Goal: Task Accomplishment & Management: Use online tool/utility

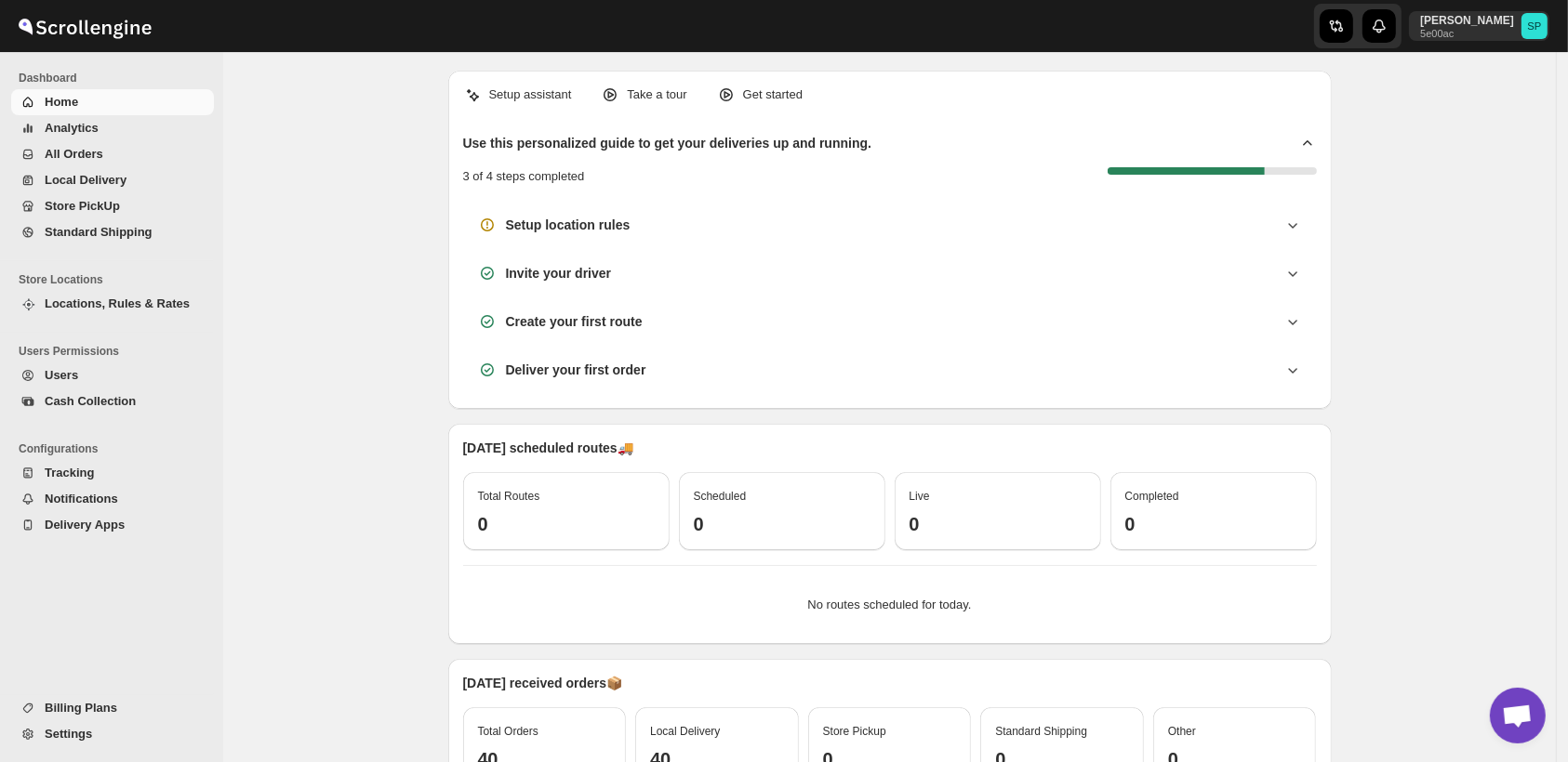
click at [81, 205] on span "Store PickUp" at bounding box center [83, 206] width 75 height 14
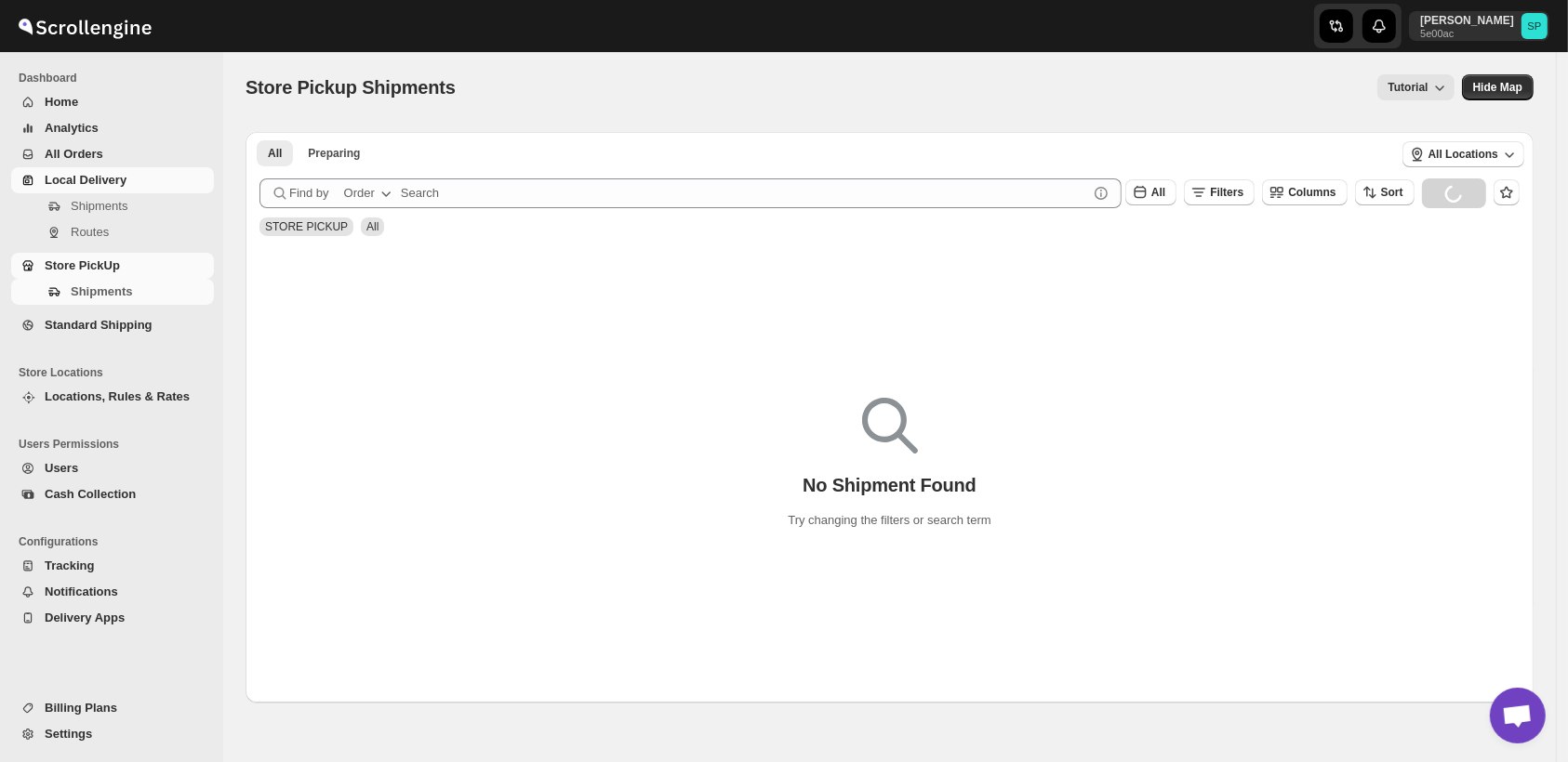
click at [81, 186] on span "Local Delivery" at bounding box center [85, 179] width 82 height 14
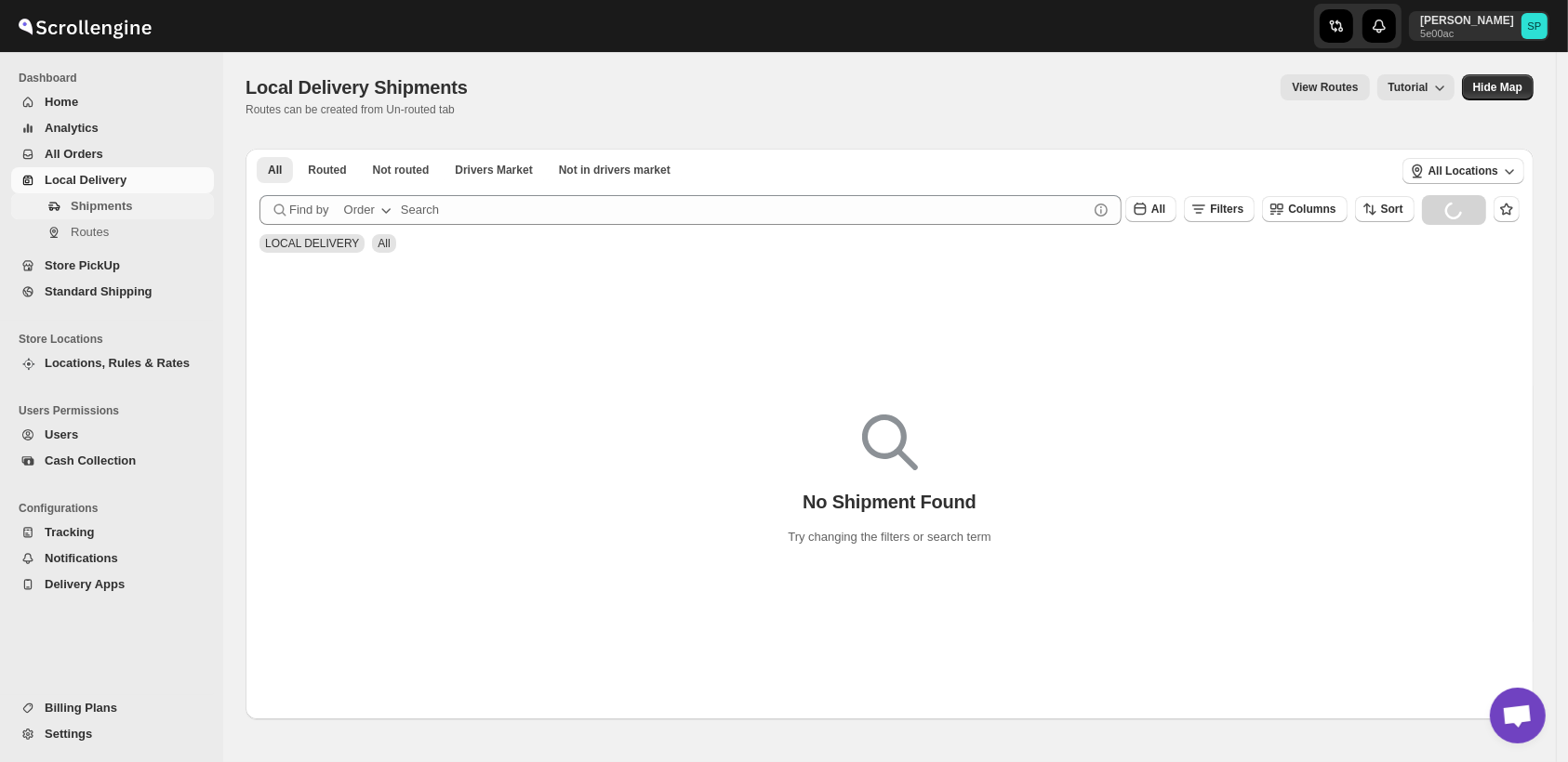
click at [104, 213] on span "Shipments" at bounding box center [100, 206] width 61 height 14
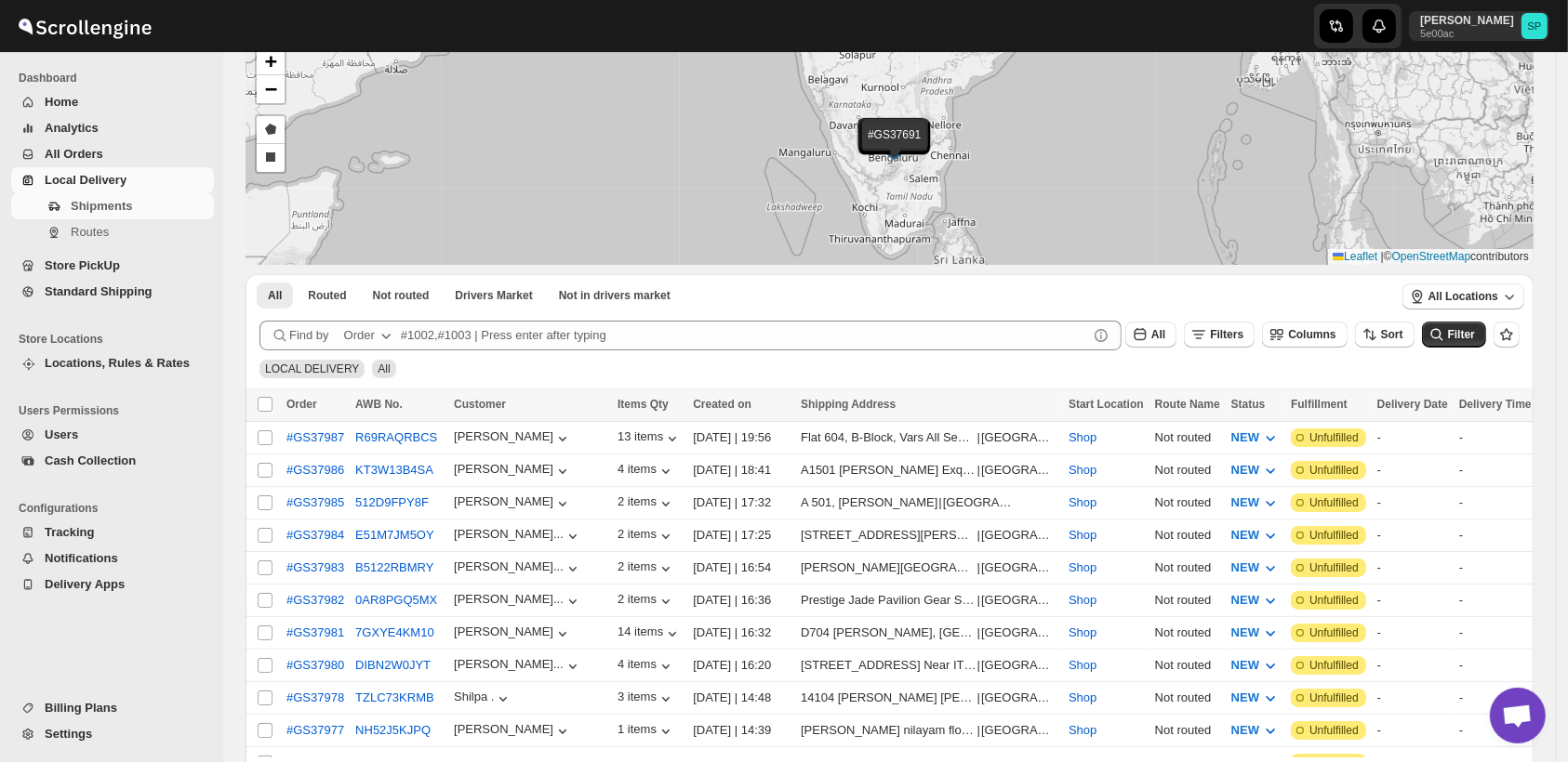
scroll to position [23, 0]
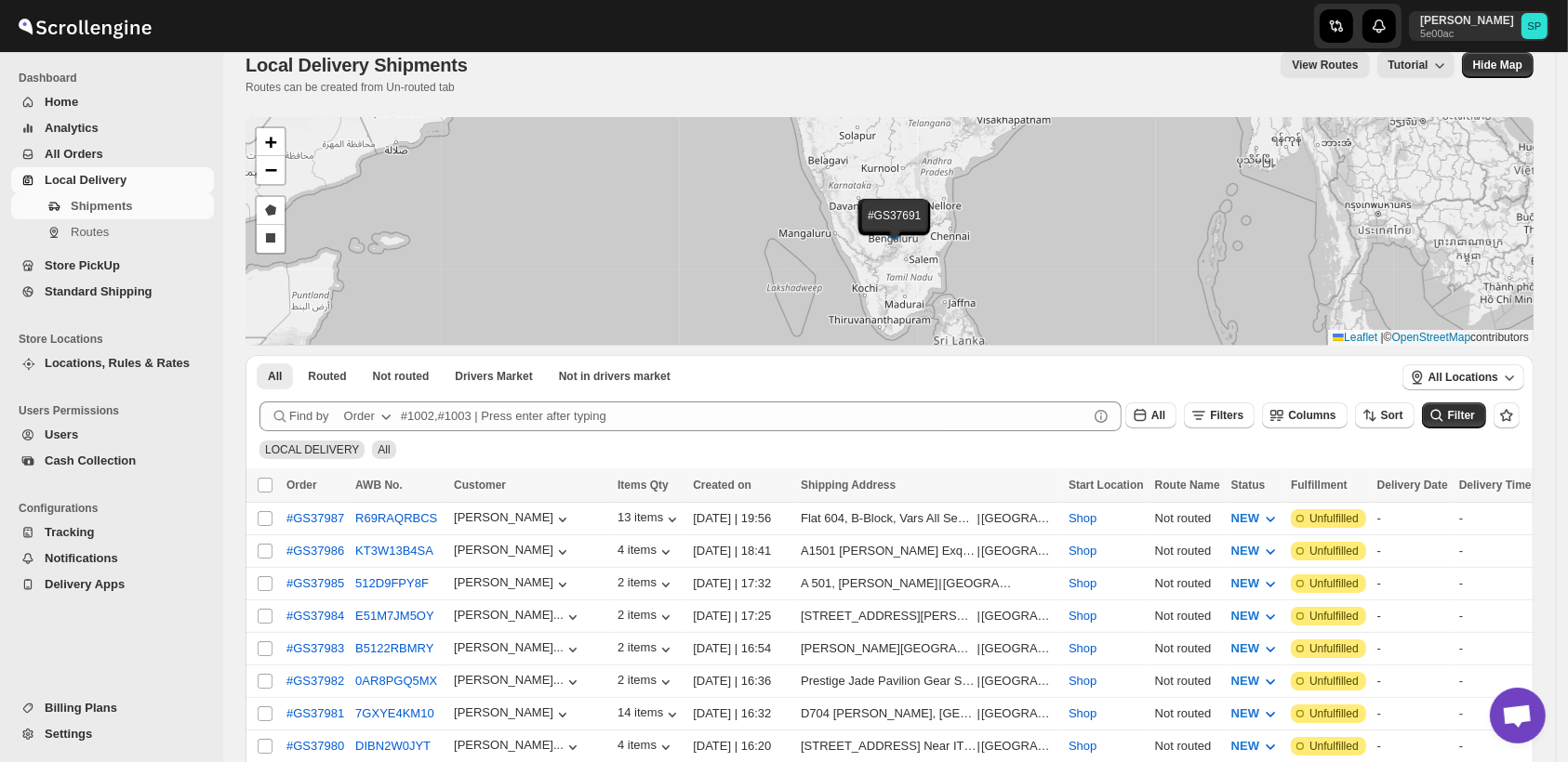
click at [385, 417] on icon "button" at bounding box center [386, 417] width 19 height 19
click at [392, 533] on button "Order Tag" at bounding box center [370, 523] width 100 height 30
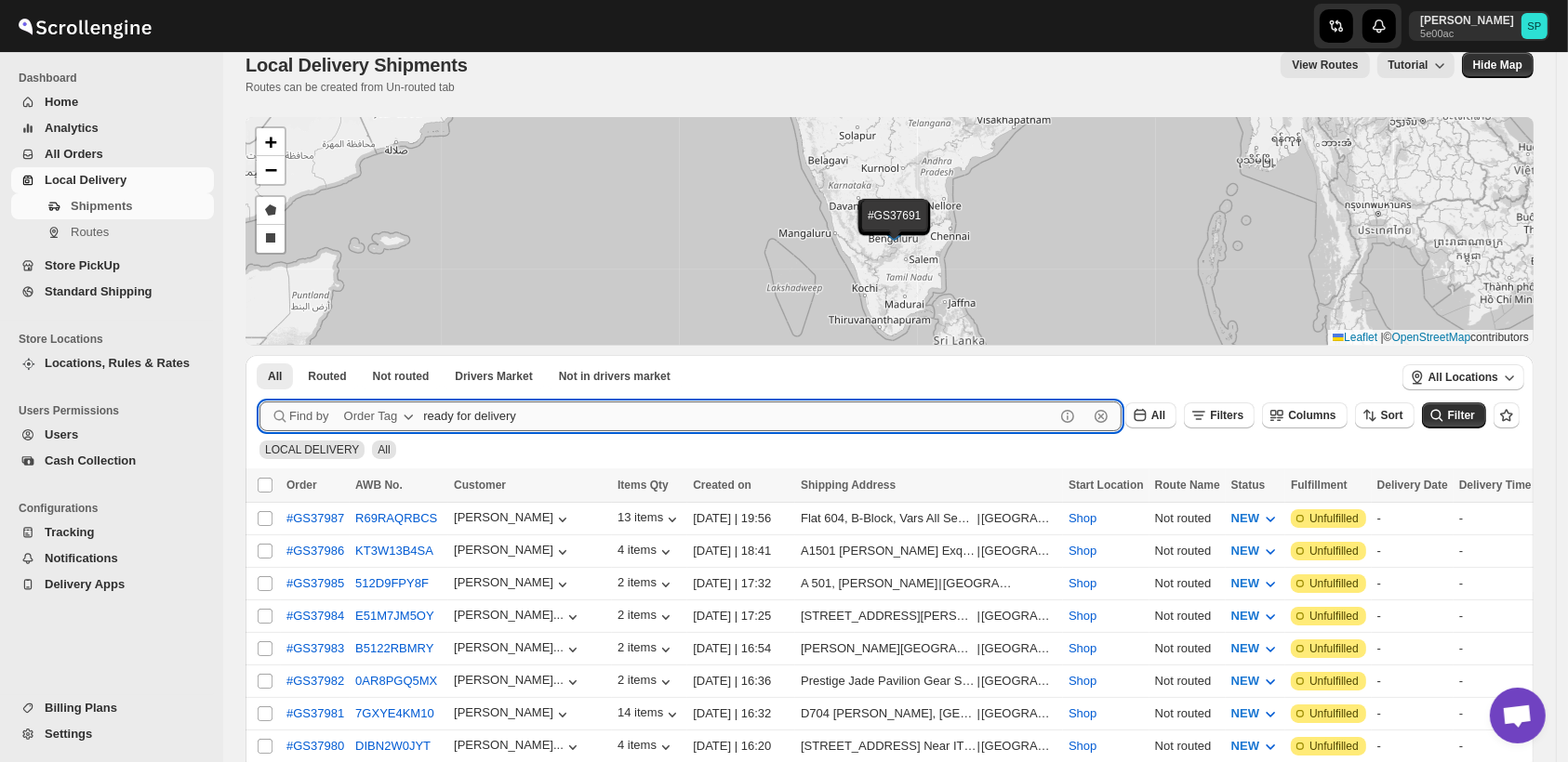
type input "ready for delivery"
click at [259, 355] on button "Submit" at bounding box center [285, 364] width 53 height 20
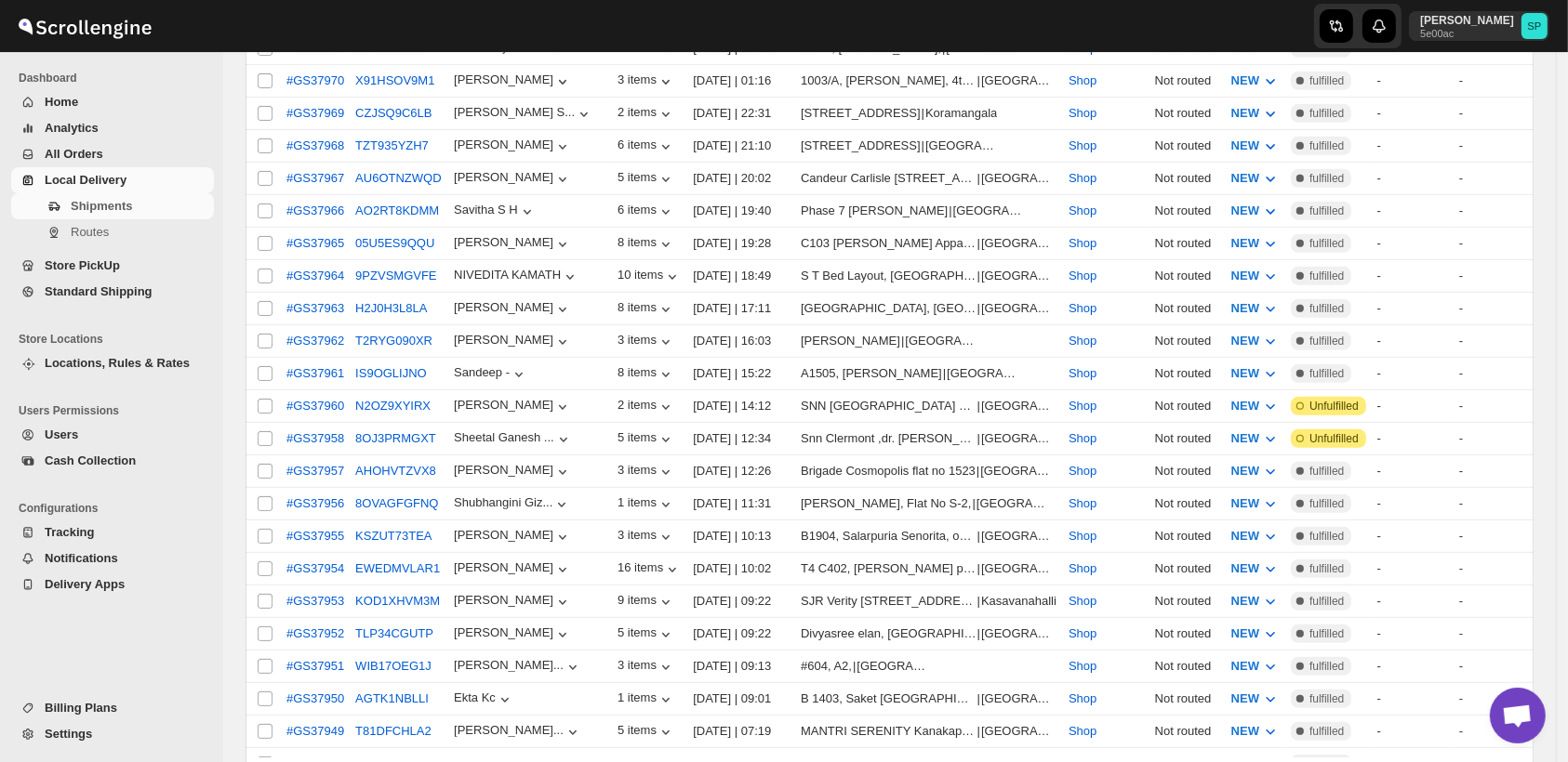
scroll to position [0, 0]
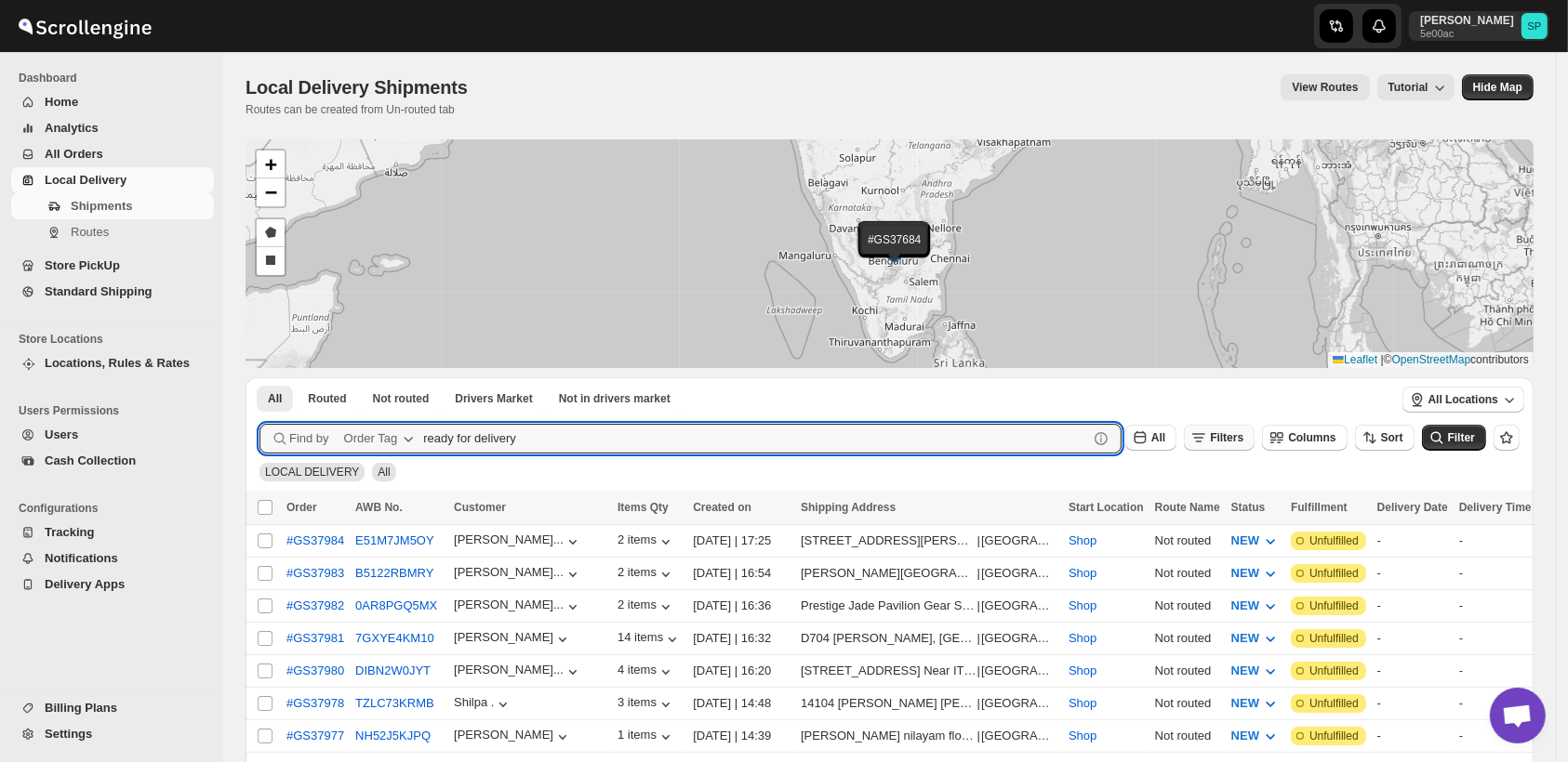
click at [1242, 446] on button "Filters" at bounding box center [1219, 438] width 70 height 26
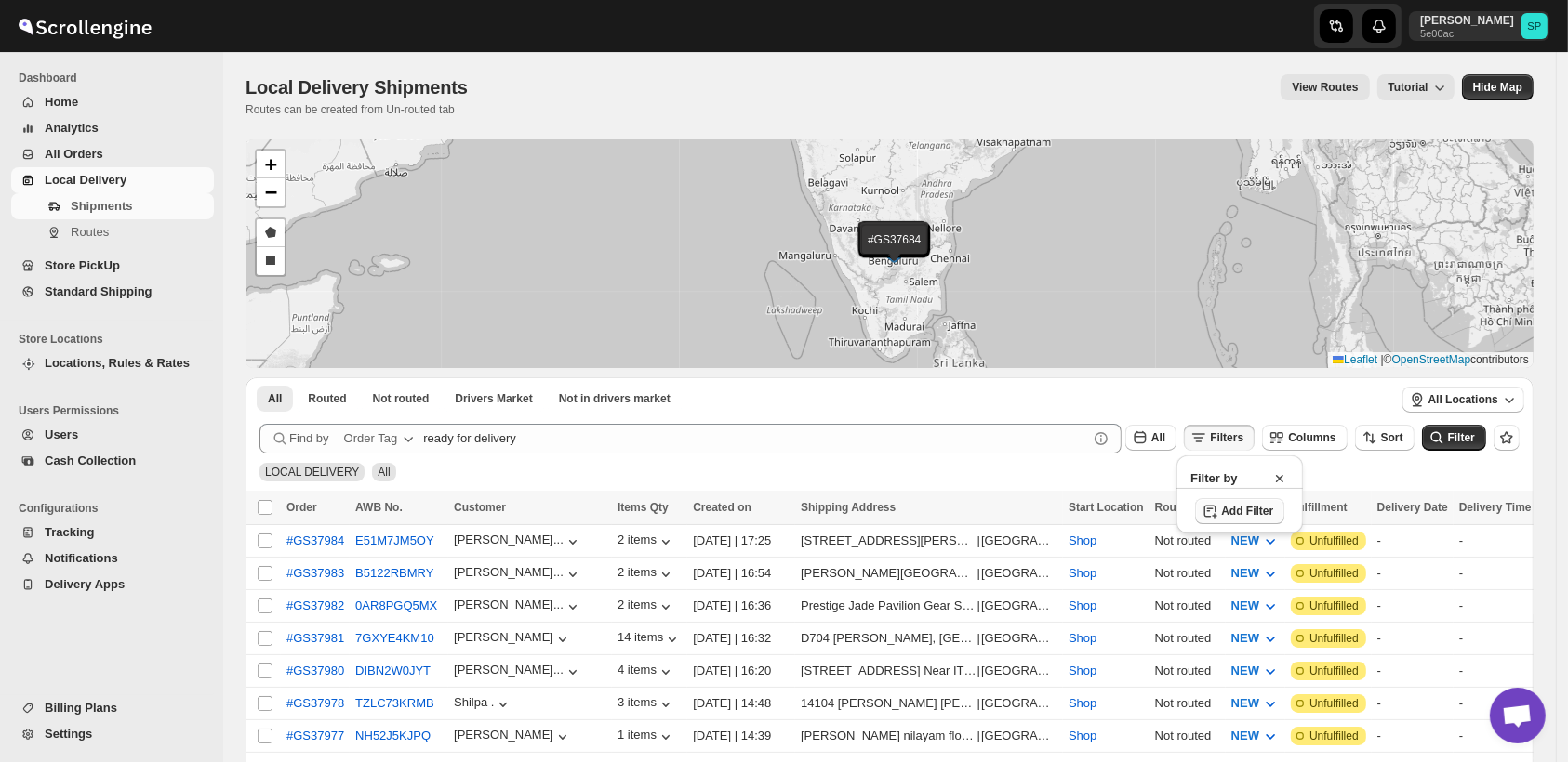
click at [1277, 511] on button "Add Filter" at bounding box center [1239, 511] width 89 height 26
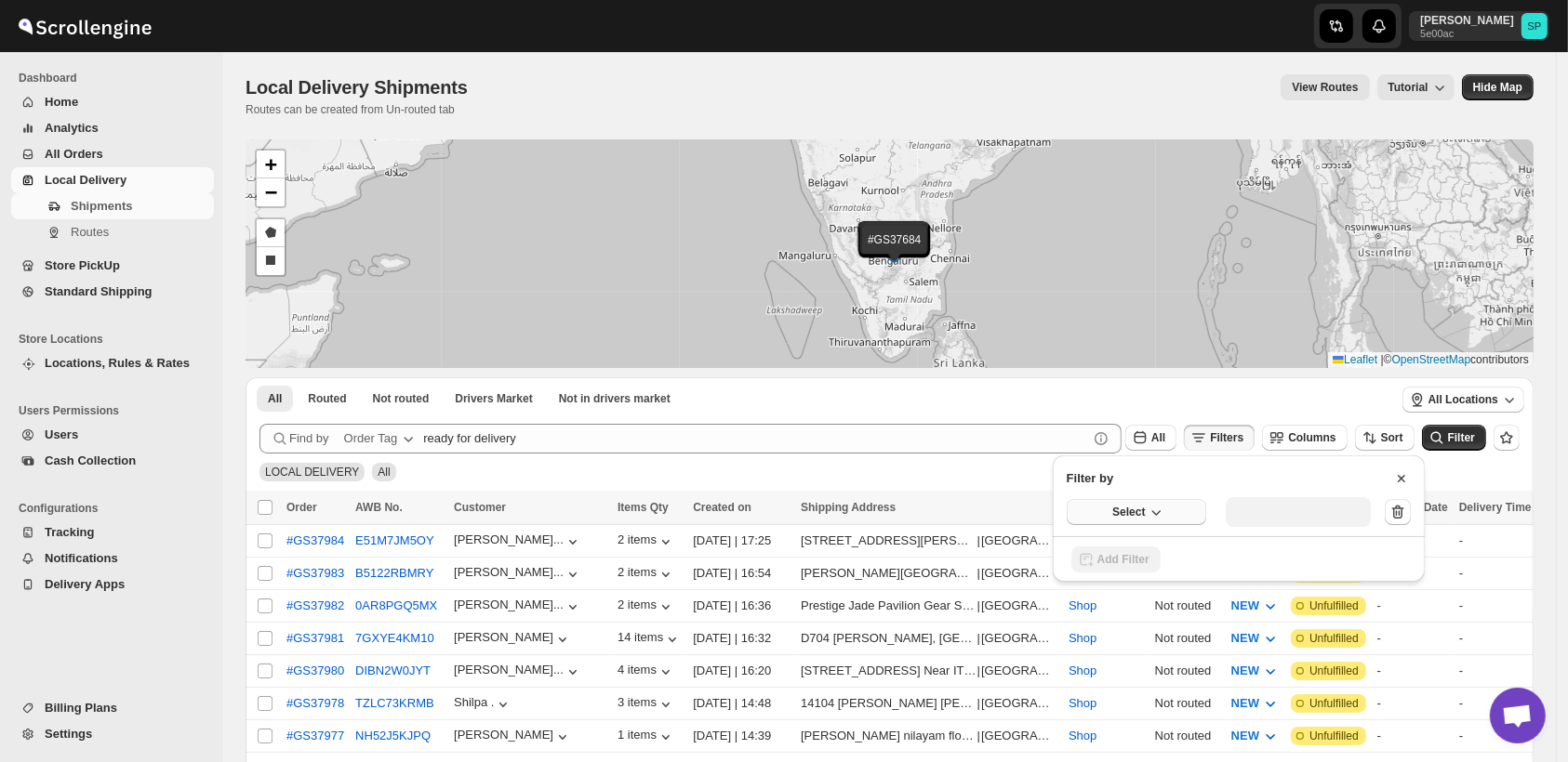
click at [1112, 515] on button "Select" at bounding box center [1136, 512] width 140 height 26
click at [1139, 688] on div "Fulfillment Status" at bounding box center [1124, 684] width 93 height 19
click at [1280, 517] on button "Select value" at bounding box center [1292, 511] width 131 height 26
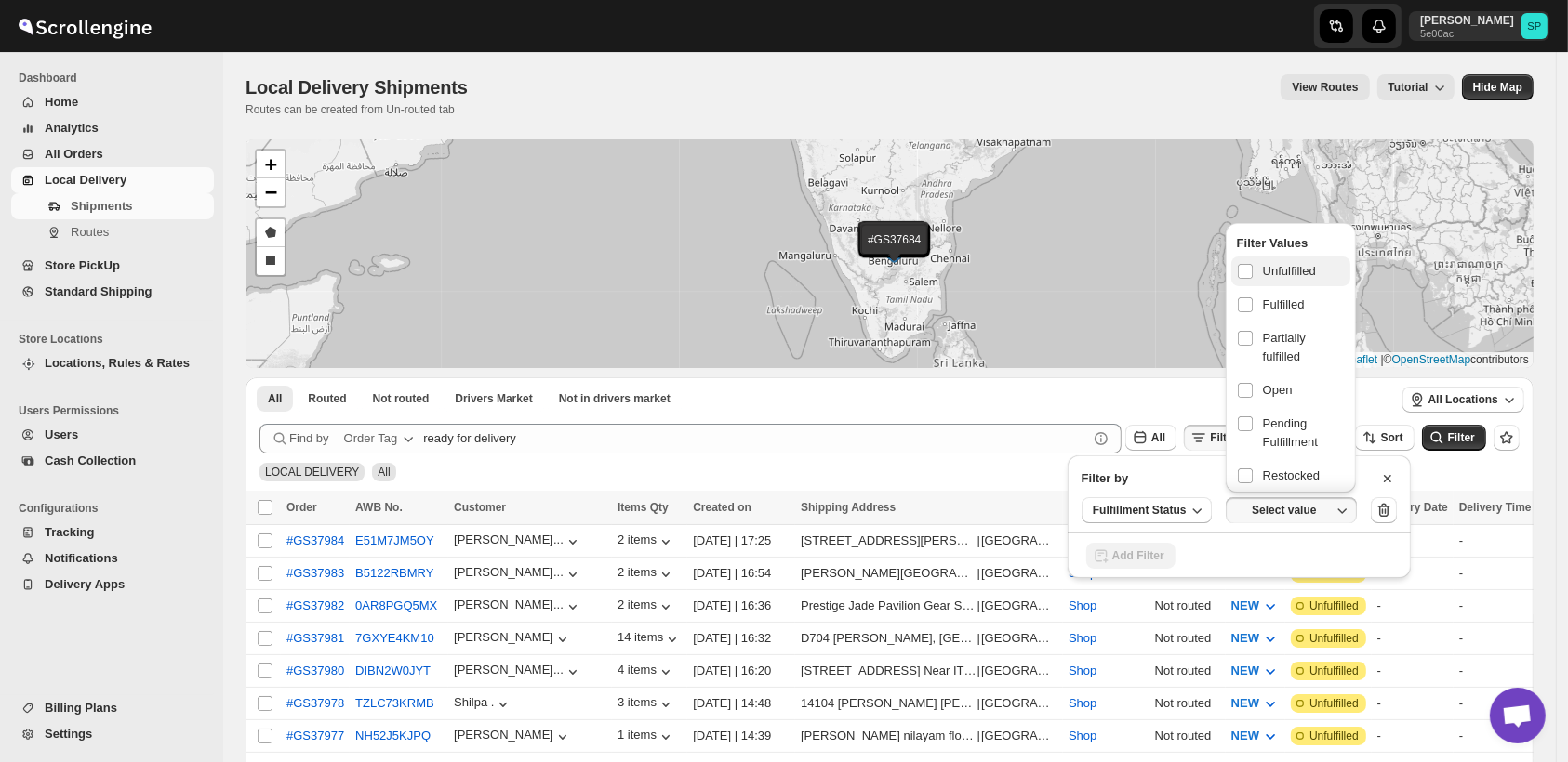
click at [1271, 280] on label "Unfulfilled" at bounding box center [1291, 271] width 119 height 30
click at [1253, 279] on input "checkbox" at bounding box center [1246, 271] width 15 height 15
checkbox input "true"
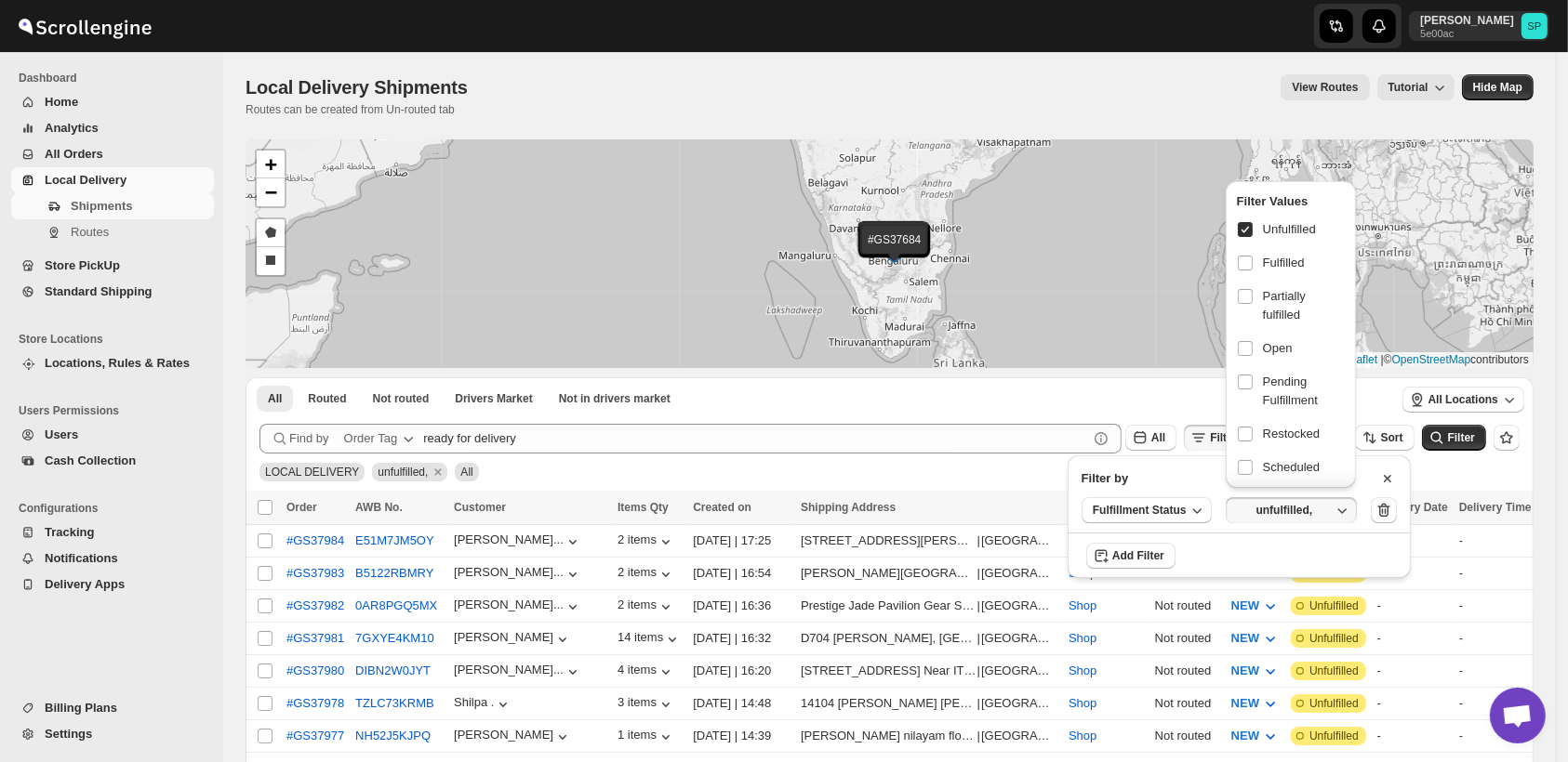
click at [1459, 469] on div "LOCAL DELIVERY unfulfilled, All" at bounding box center [885, 465] width 1268 height 36
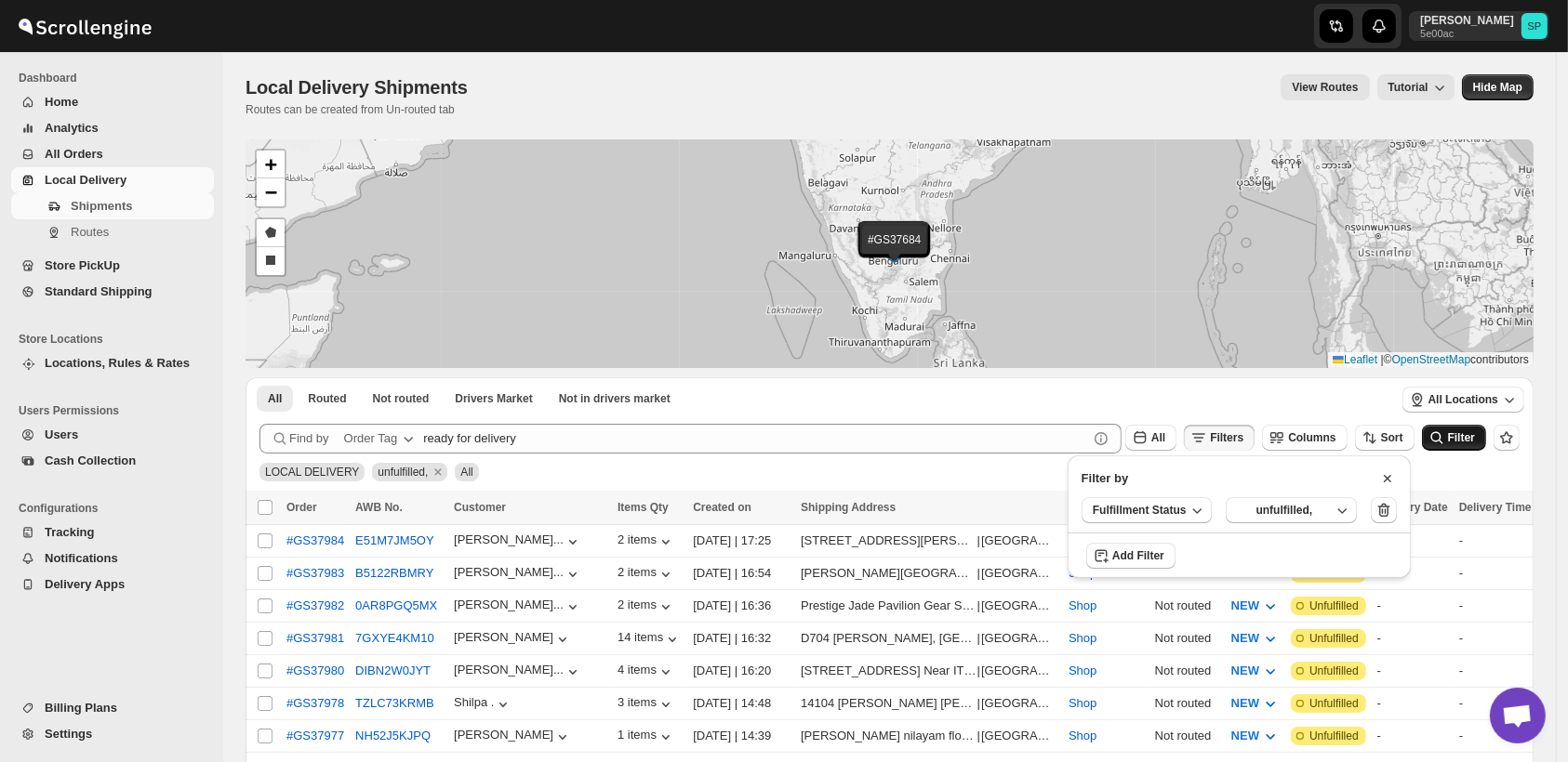
click at [1462, 432] on span "Filter" at bounding box center [1462, 438] width 27 height 13
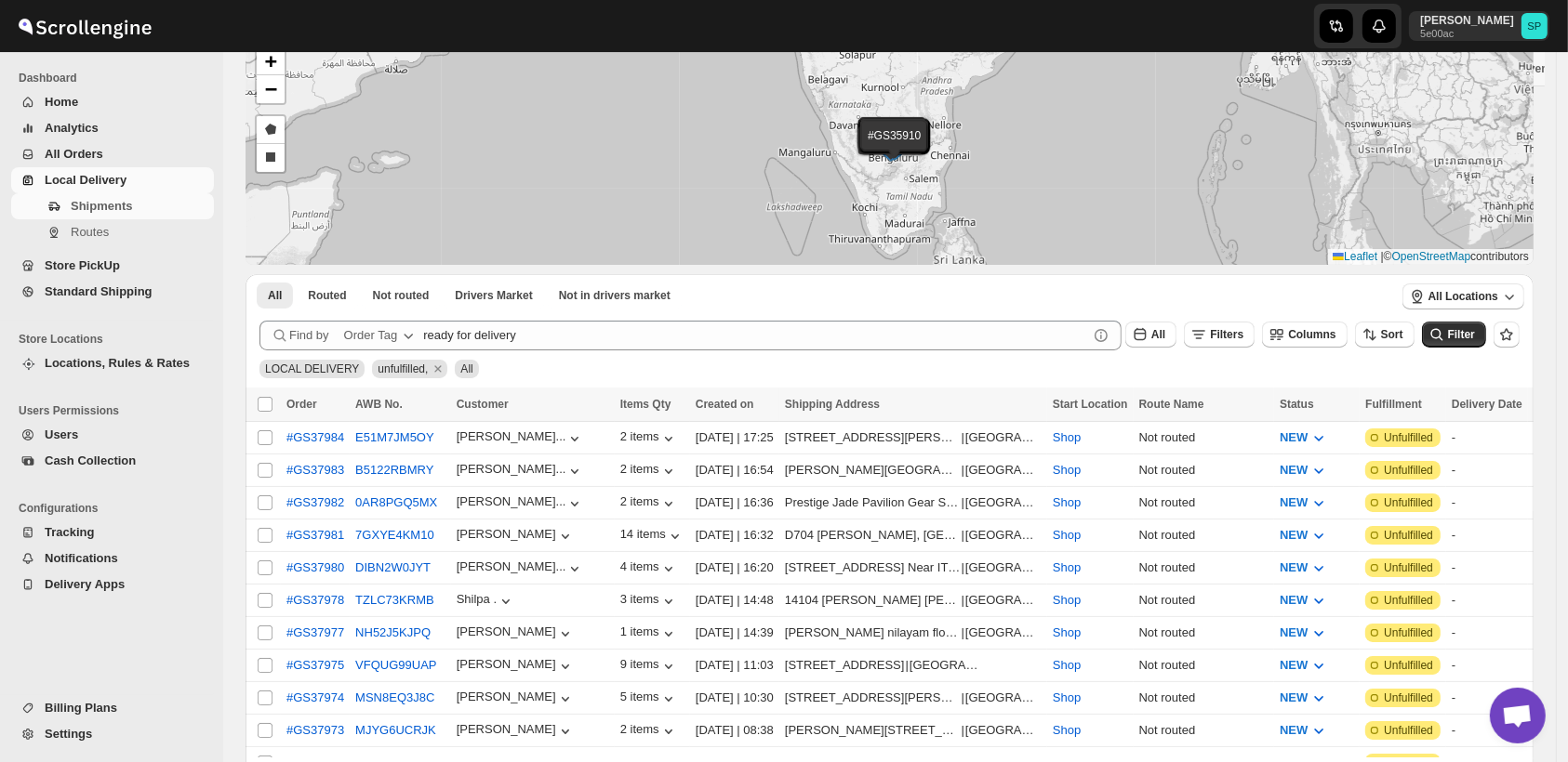
scroll to position [516, 0]
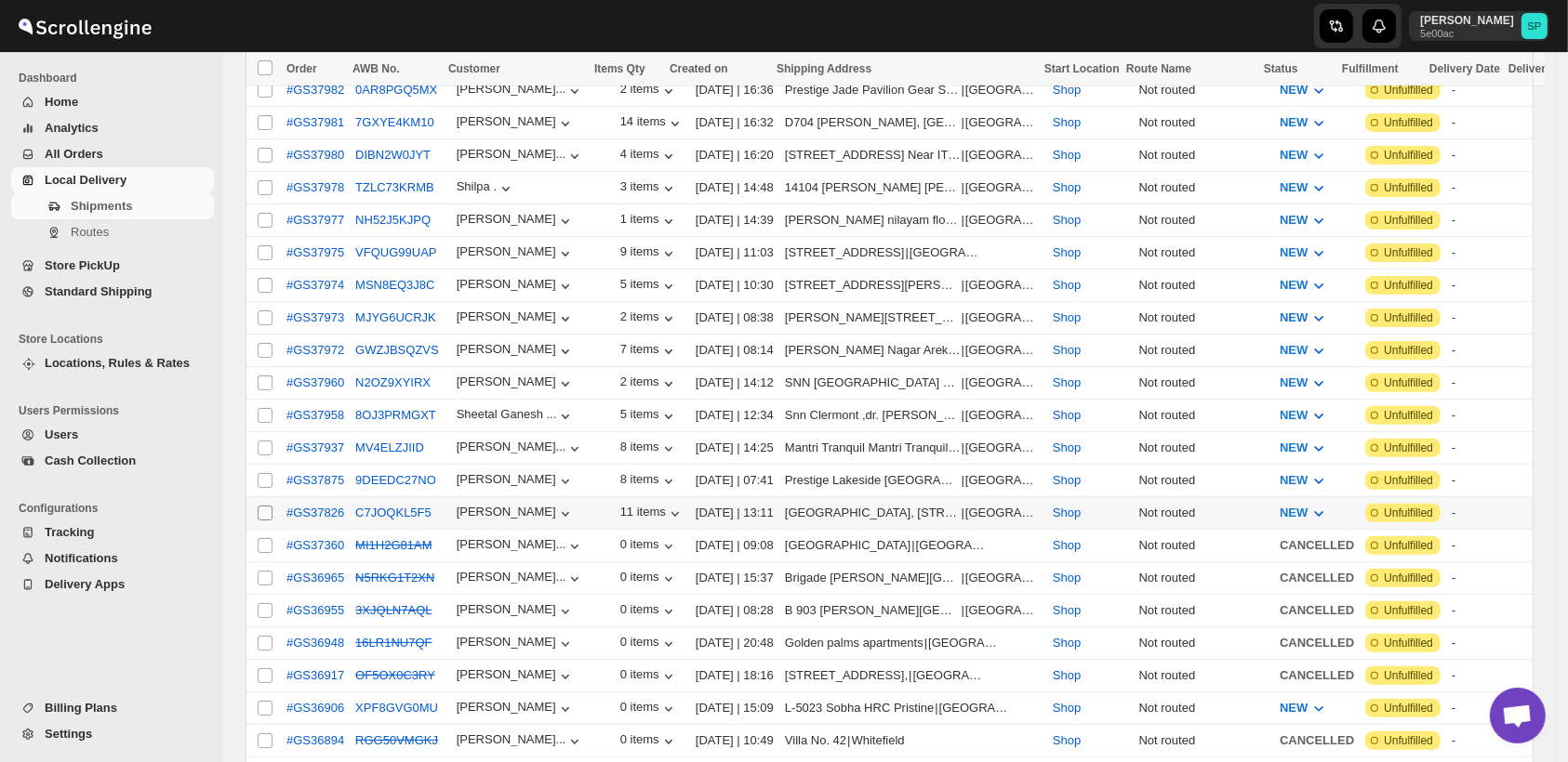
click at [263, 506] on input "Select shipment" at bounding box center [265, 513] width 15 height 15
checkbox input "true"
click at [267, 473] on input "Select shipment" at bounding box center [265, 480] width 15 height 15
checkbox input "true"
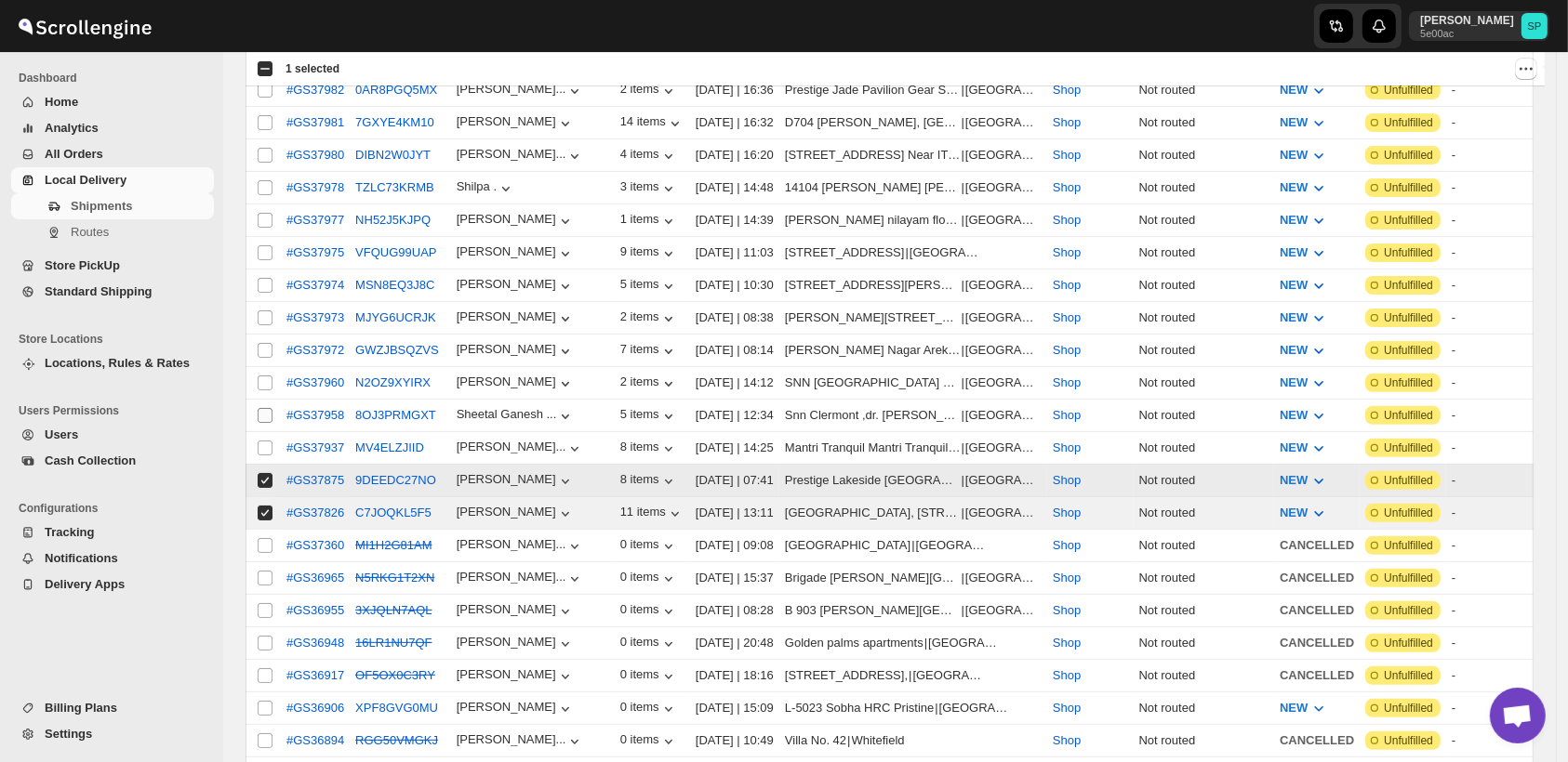
click at [268, 441] on input "Select shipment" at bounding box center [265, 449] width 15 height 15
checkbox input "true"
click at [261, 408] on input "Select shipment" at bounding box center [265, 416] width 15 height 15
checkbox input "true"
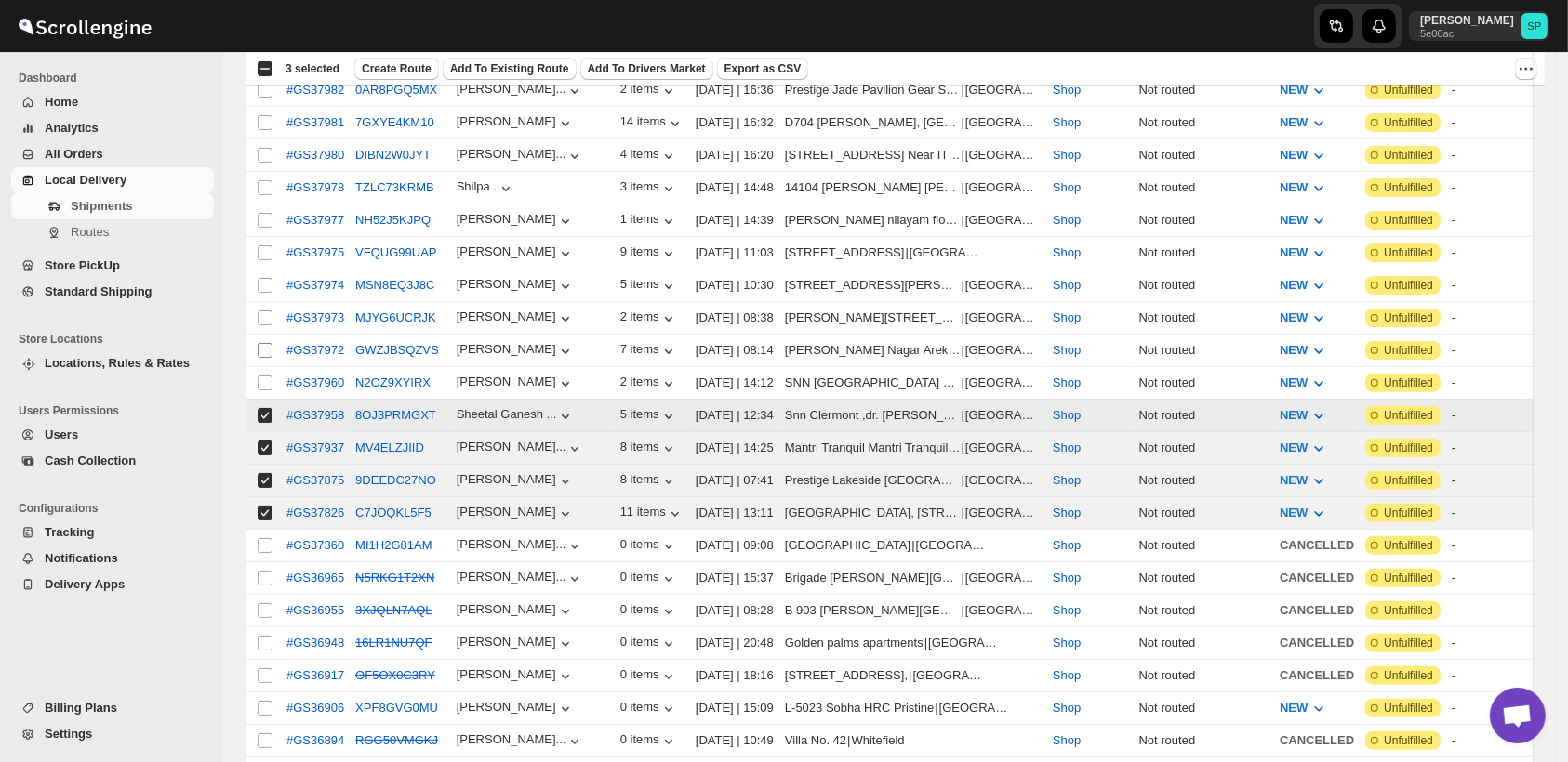
click at [263, 375] on input "Select shipment" at bounding box center [265, 383] width 15 height 15
checkbox input "true"
click at [268, 343] on input "Select shipment" at bounding box center [265, 351] width 15 height 15
checkbox input "true"
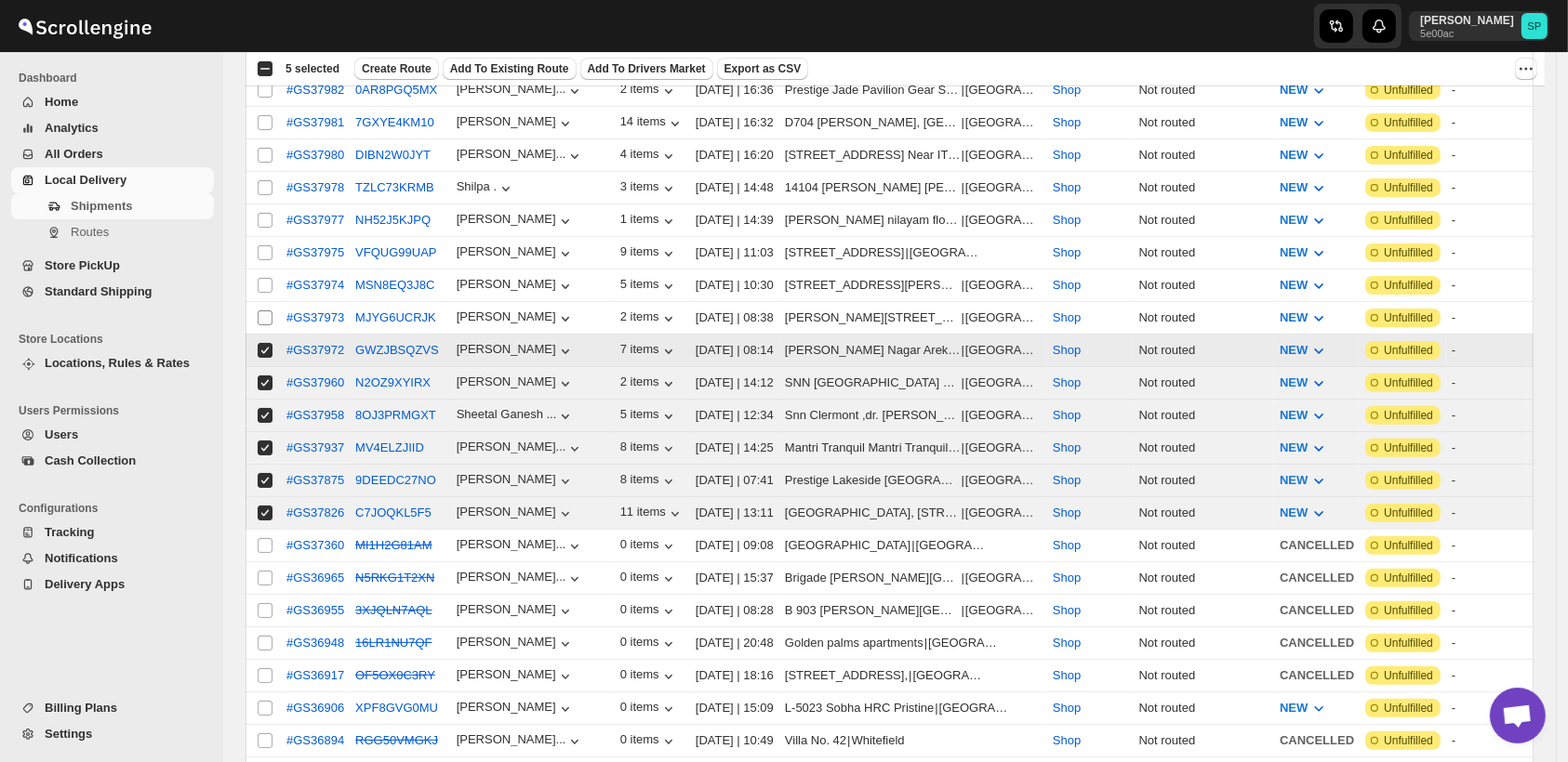
click at [264, 311] on input "Select shipment" at bounding box center [265, 318] width 15 height 15
checkbox input "true"
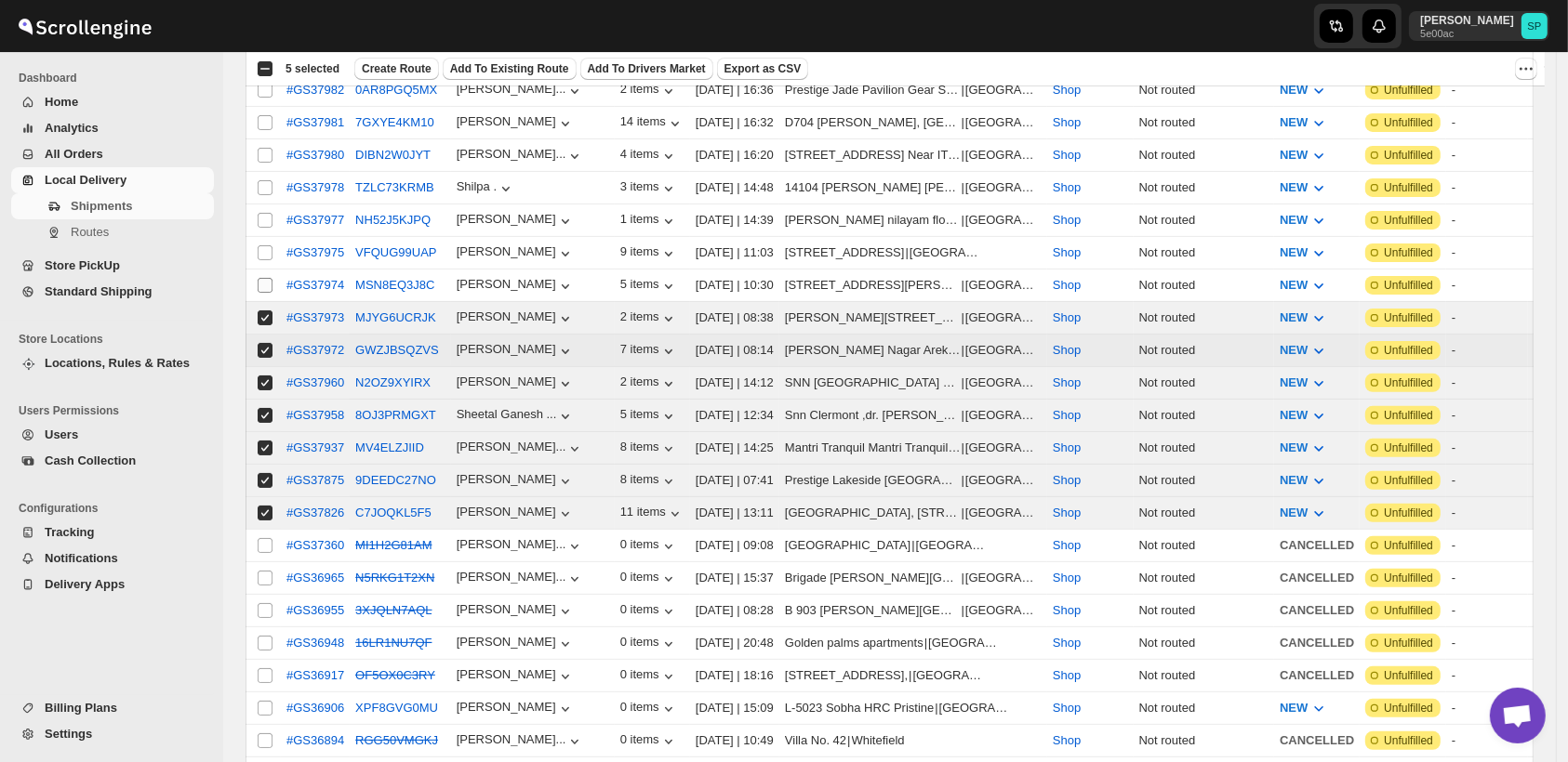
click at [260, 278] on input "Select shipment" at bounding box center [265, 285] width 15 height 15
checkbox input "true"
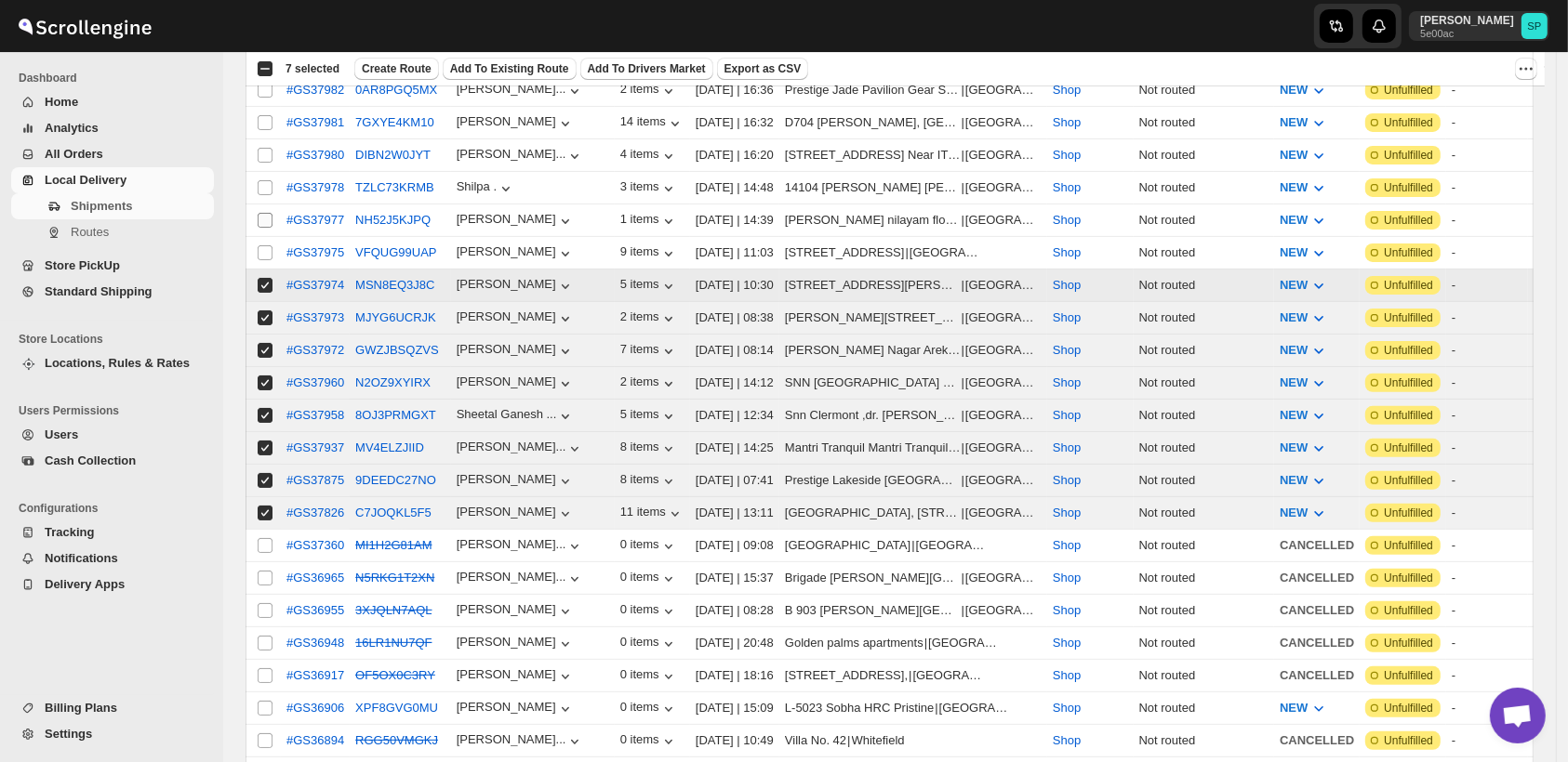
click at [268, 246] on input "Select shipment" at bounding box center [265, 253] width 15 height 15
checkbox input "true"
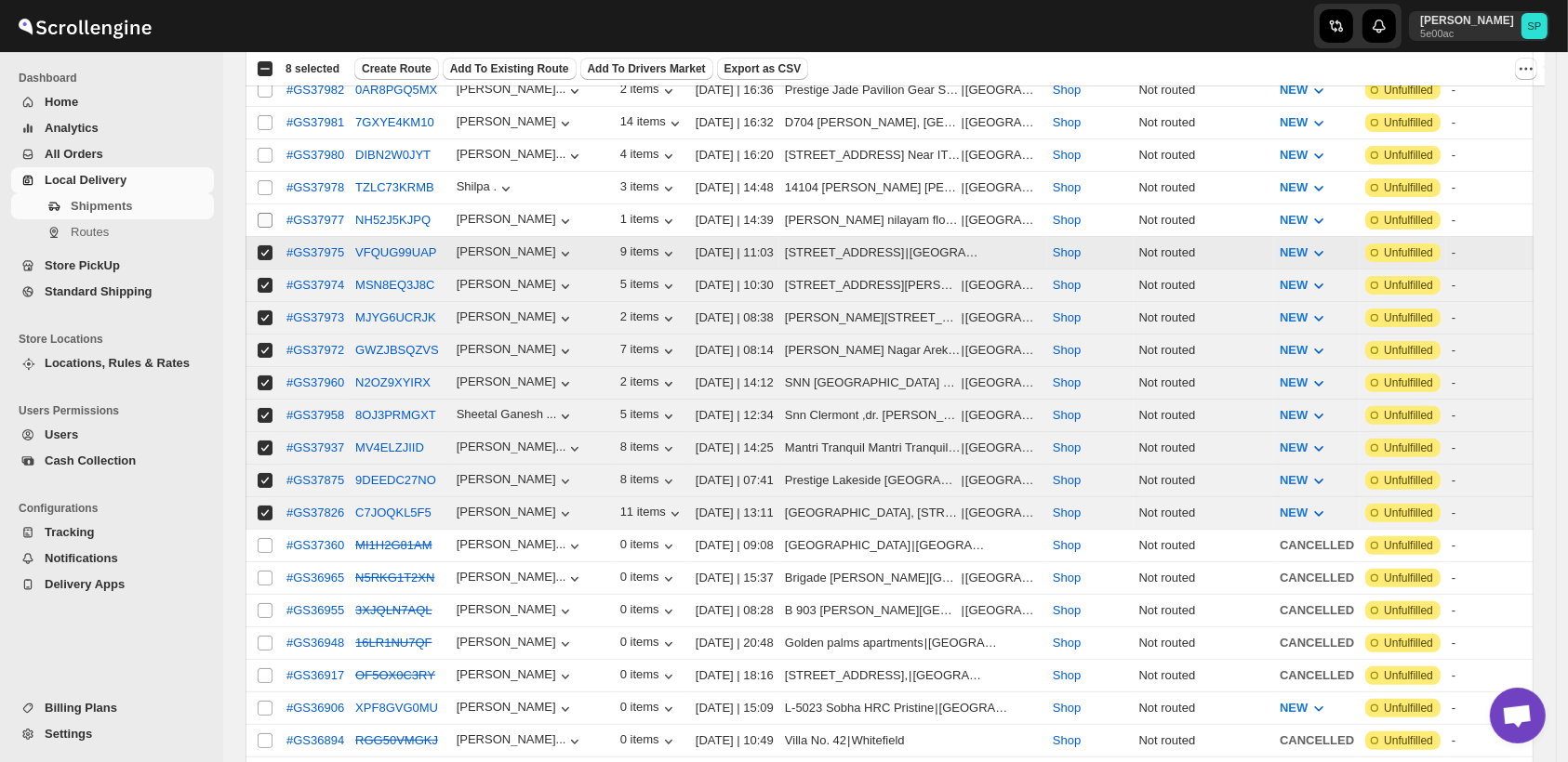
click at [265, 213] on input "Select shipment" at bounding box center [265, 221] width 15 height 15
checkbox input "true"
click at [267, 180] on input "Select shipment" at bounding box center [265, 188] width 15 height 15
checkbox input "true"
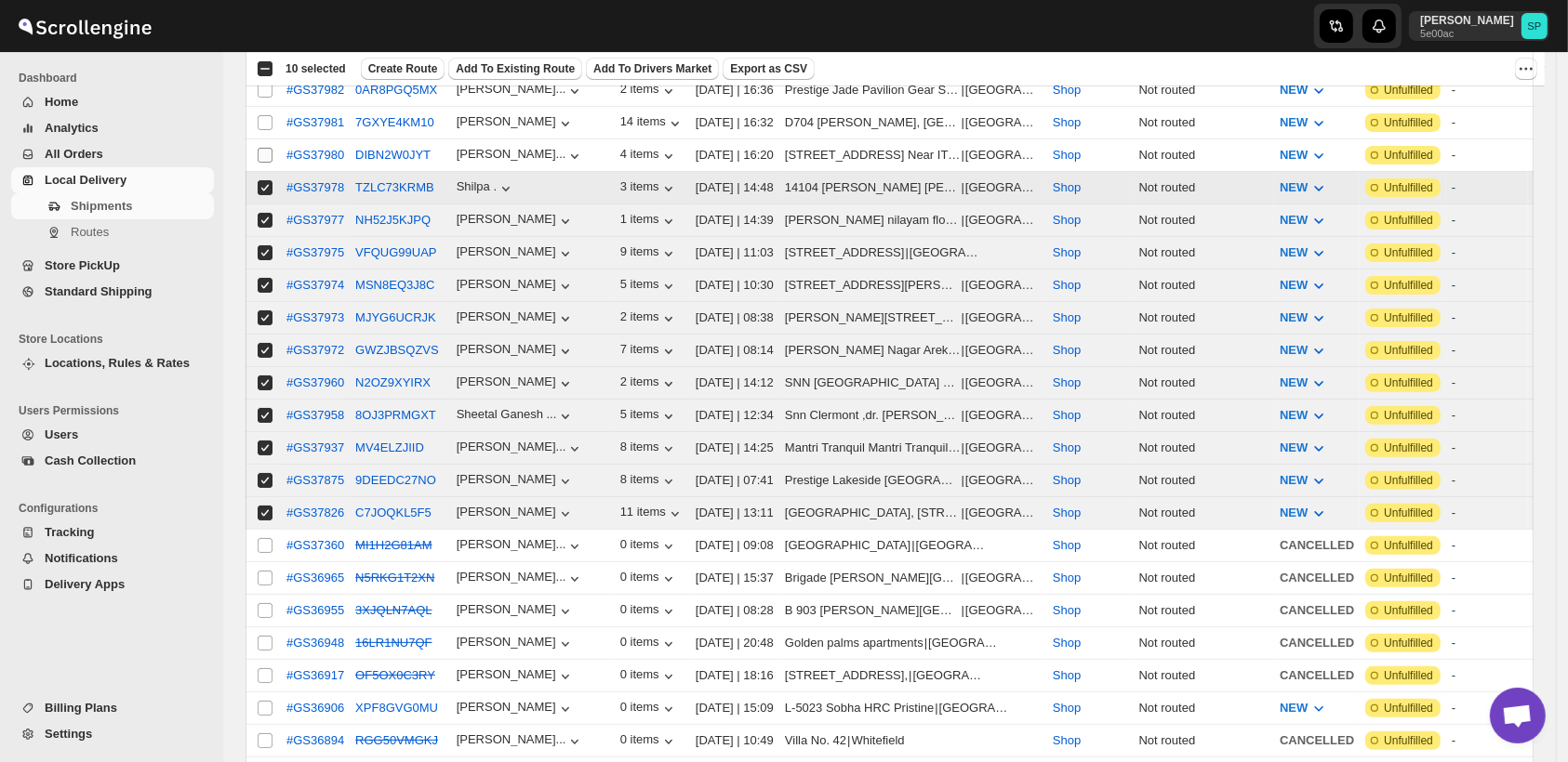
click at [265, 148] on input "Select shipment" at bounding box center [265, 156] width 15 height 15
checkbox input "true"
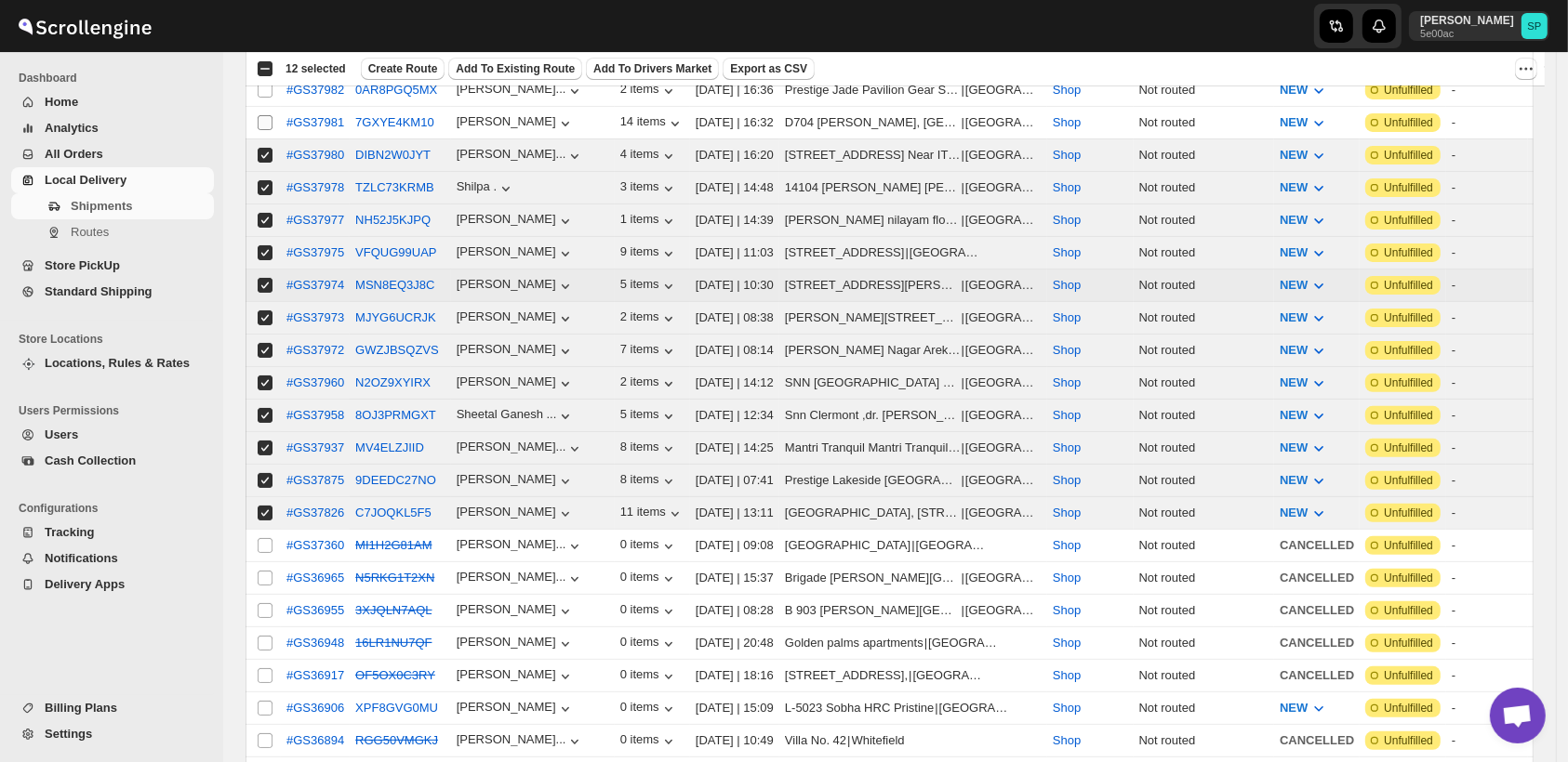
scroll to position [310, 0]
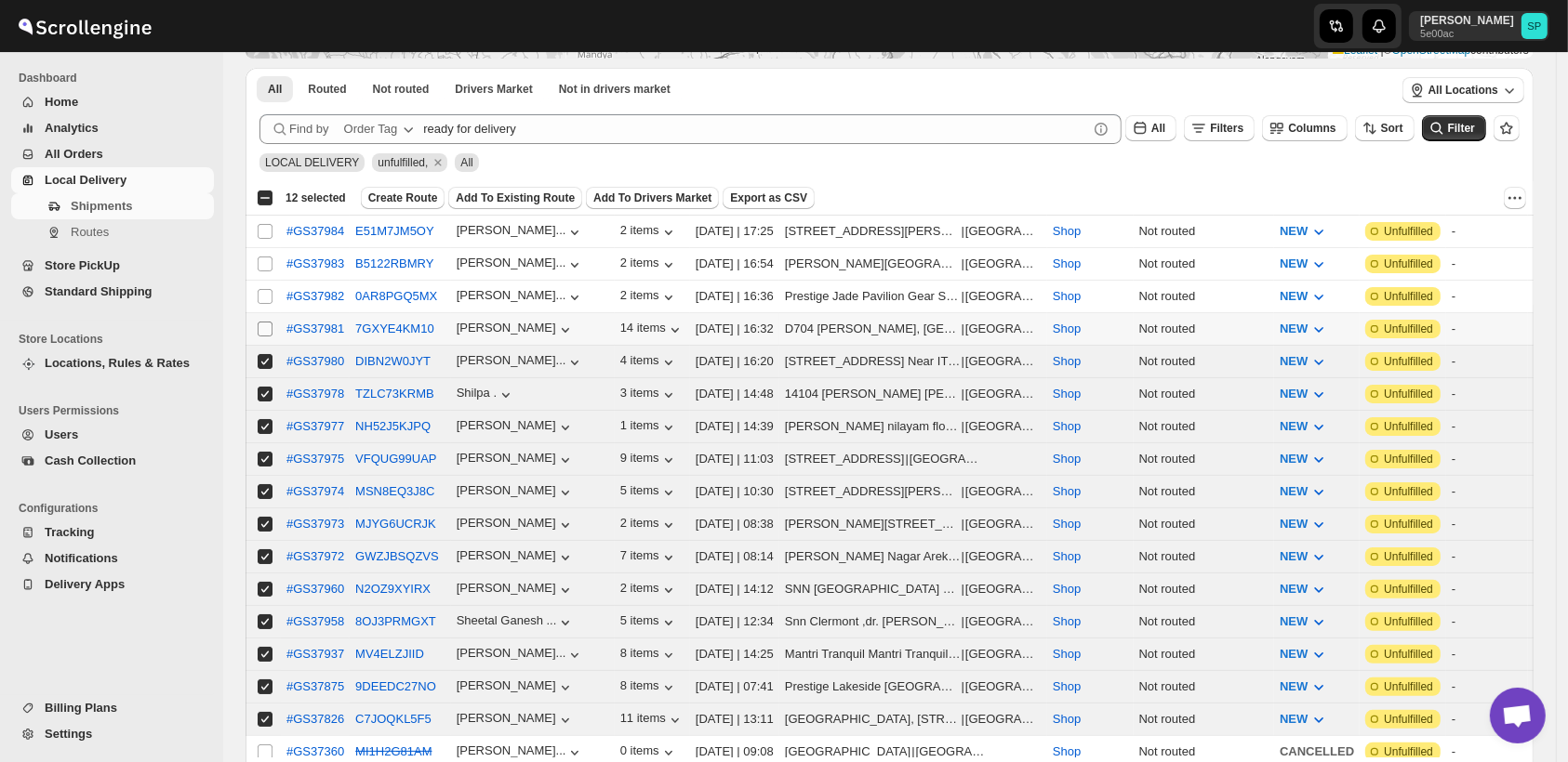
click at [262, 325] on input "Select shipment" at bounding box center [265, 329] width 15 height 15
checkbox input "true"
click at [260, 293] on input "Select shipment" at bounding box center [265, 297] width 15 height 15
checkbox input "true"
click at [268, 263] on input "Select shipment" at bounding box center [265, 264] width 15 height 15
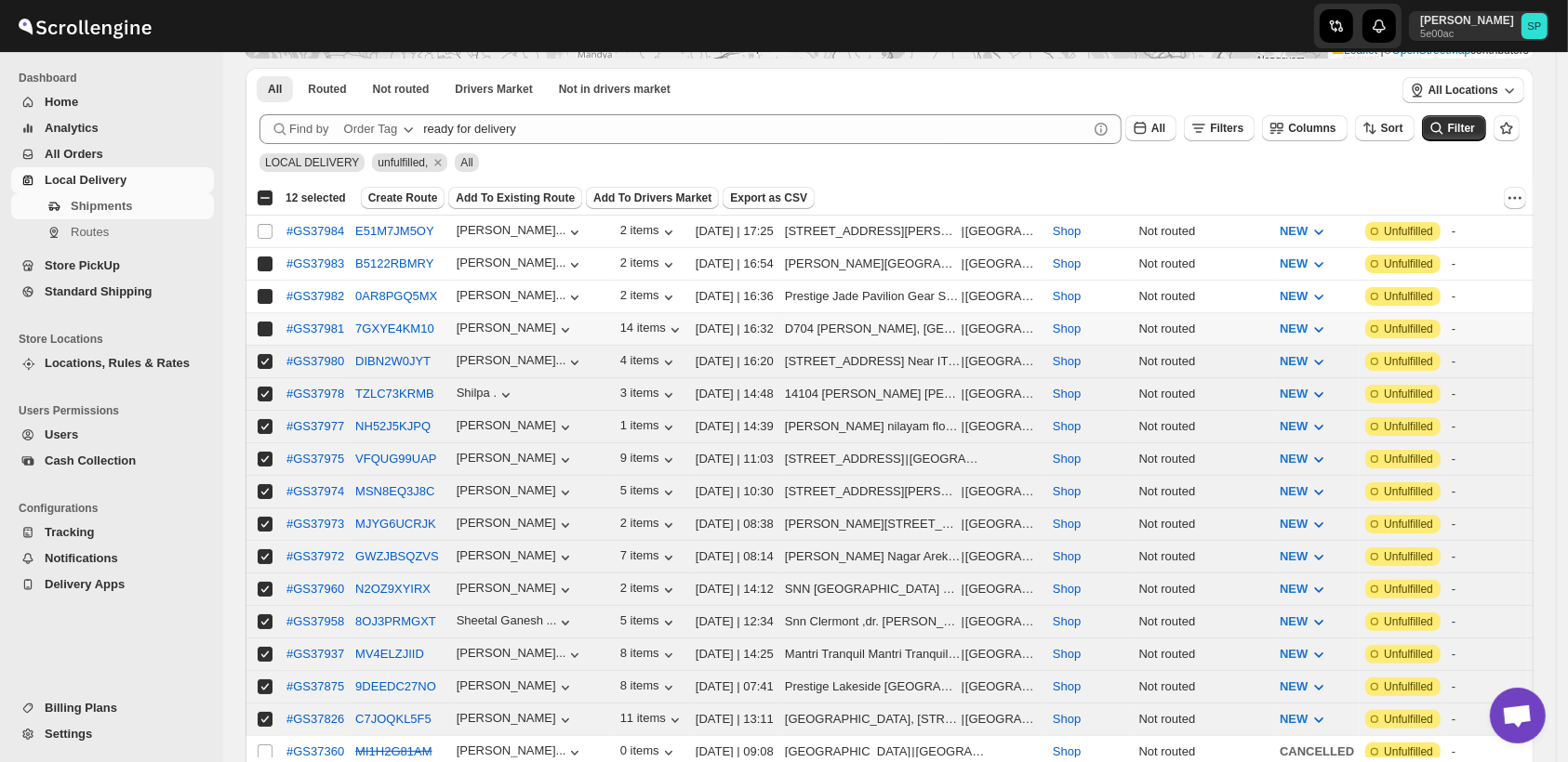
checkbox input "true"
click at [268, 227] on input "Select shipment" at bounding box center [265, 232] width 15 height 15
checkbox input "true"
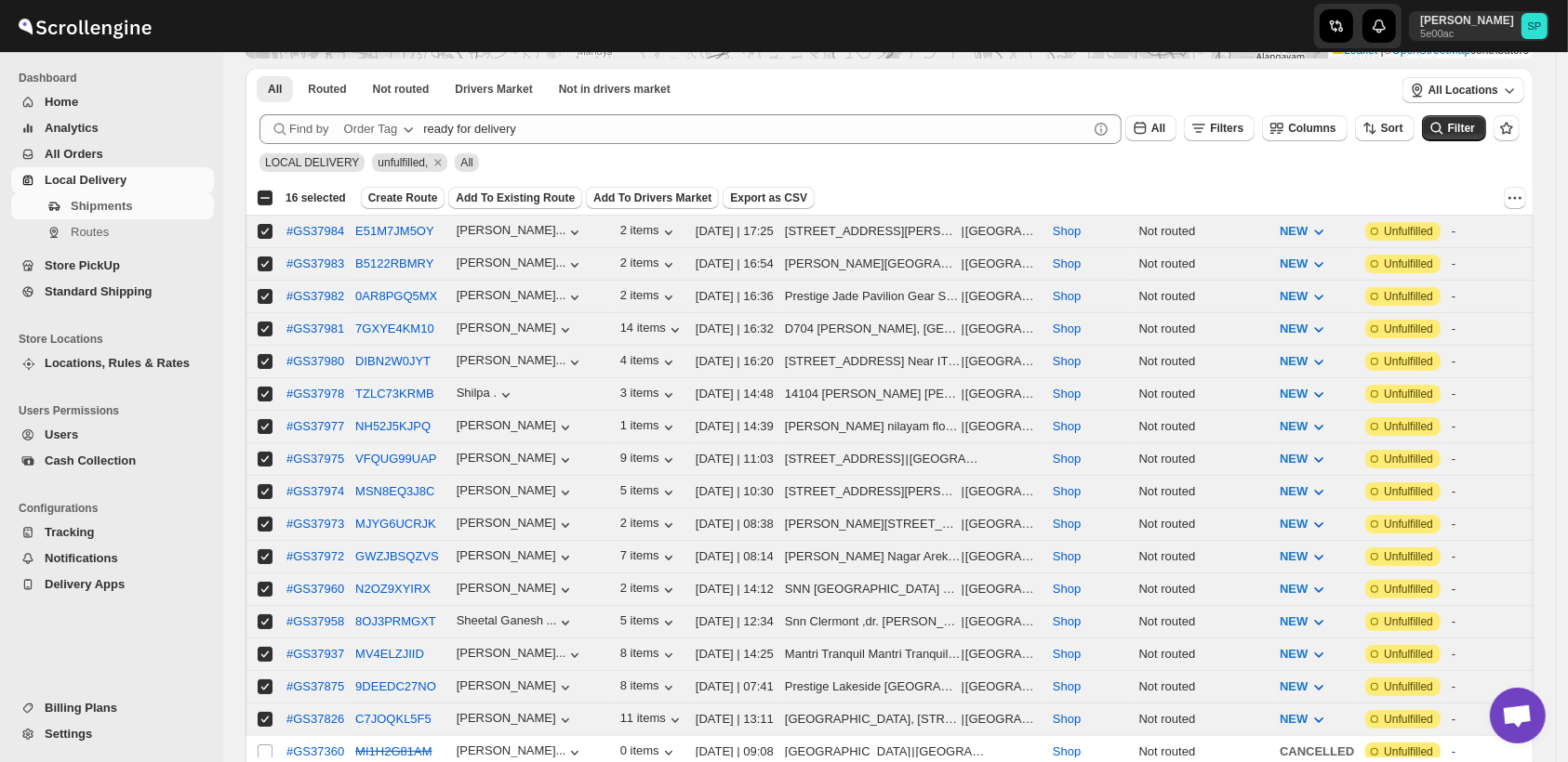
scroll to position [0, 0]
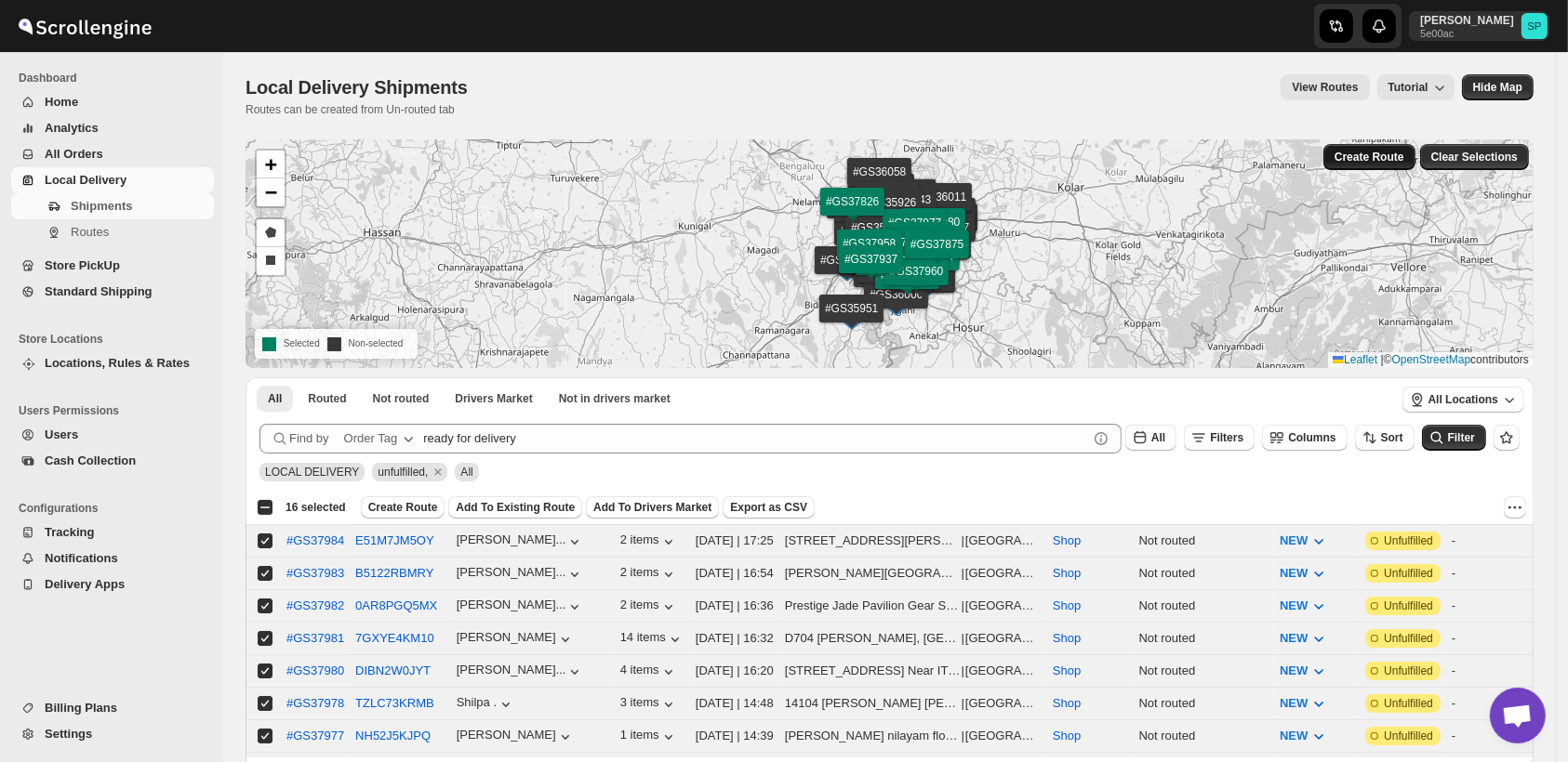
click at [1396, 152] on span "Create Route" at bounding box center [1370, 158] width 69 height 15
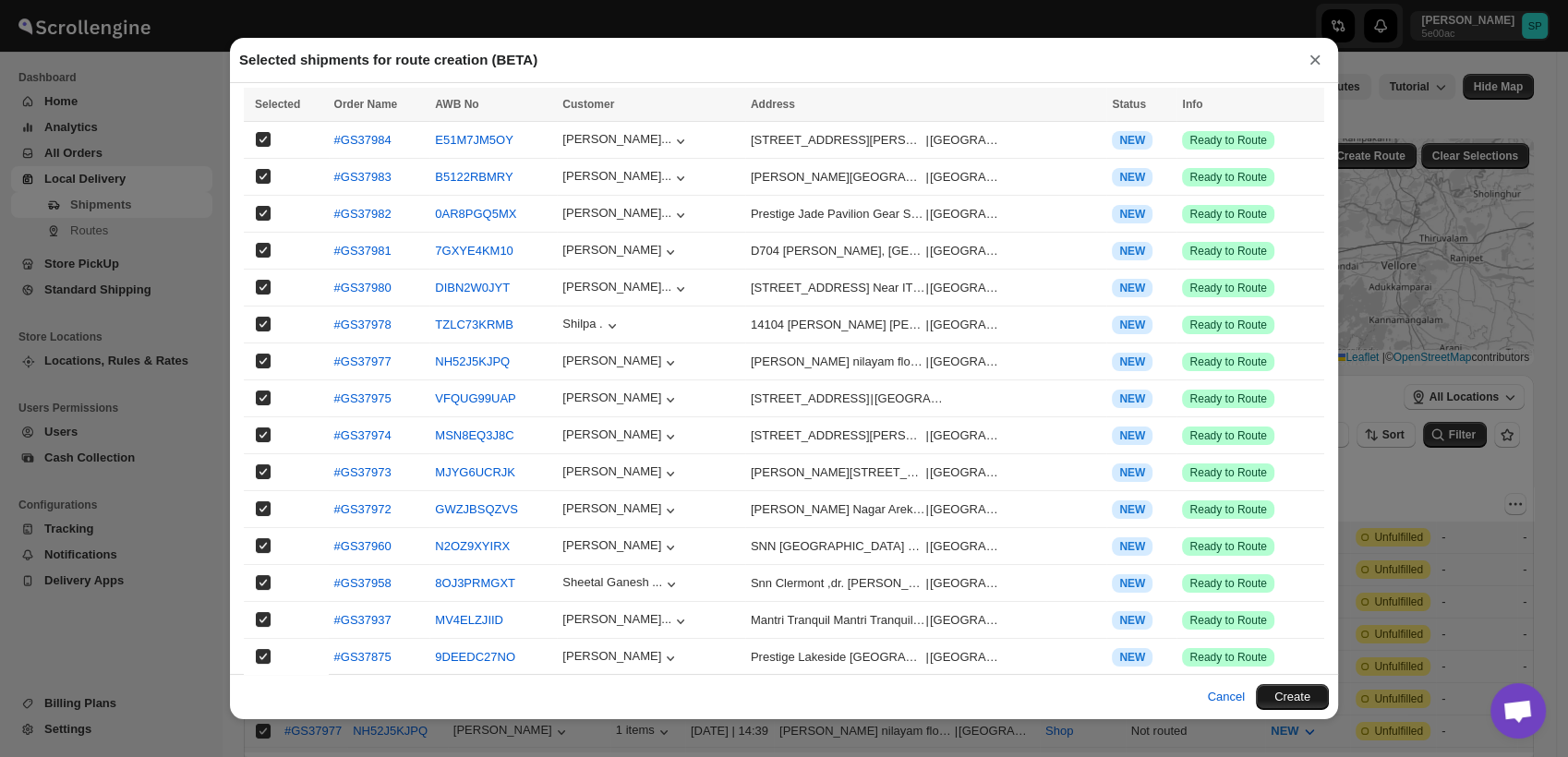
click at [1293, 702] on button "Create" at bounding box center [1292, 697] width 73 height 26
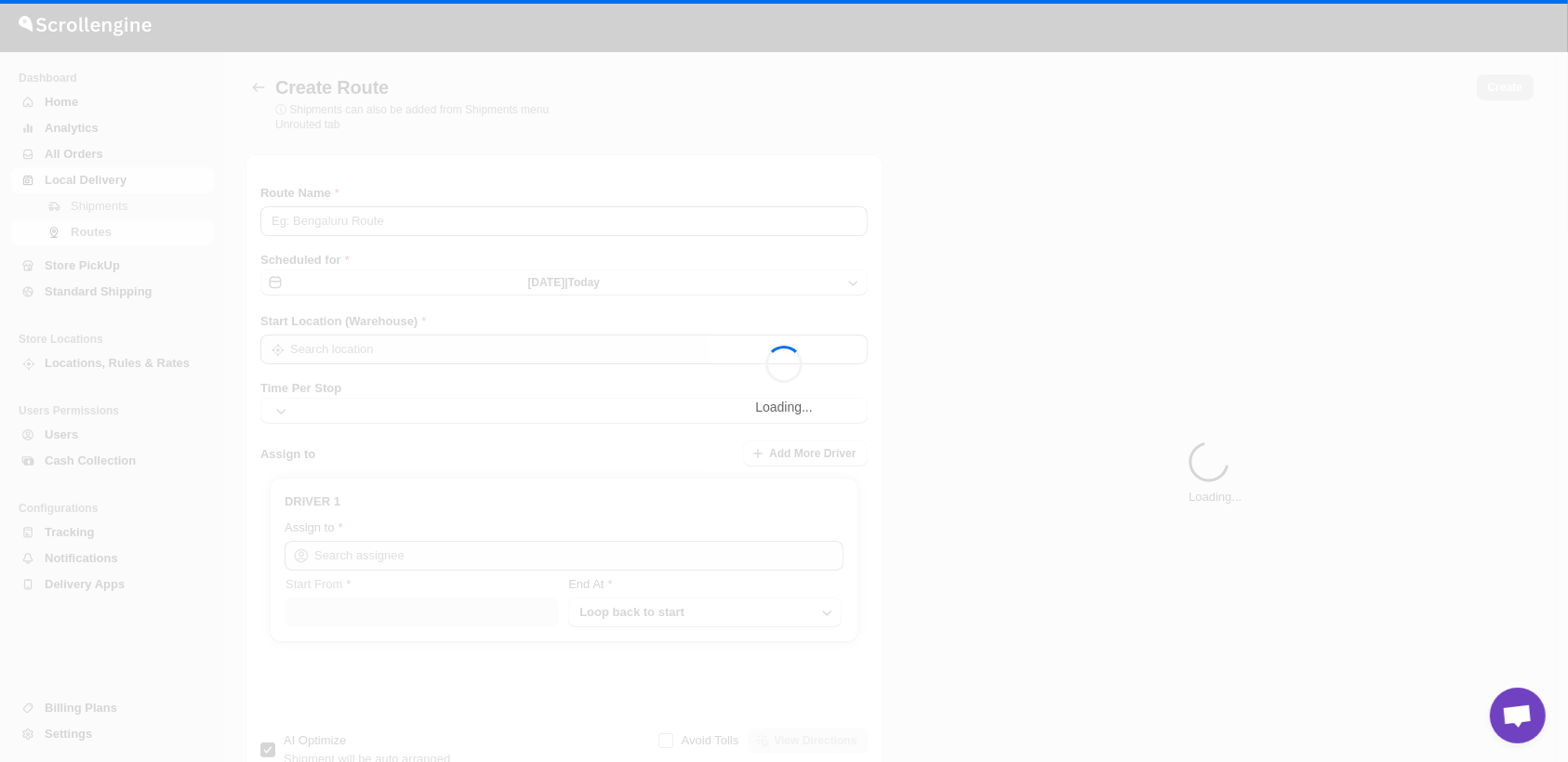
type input "Route - 19/09-0806"
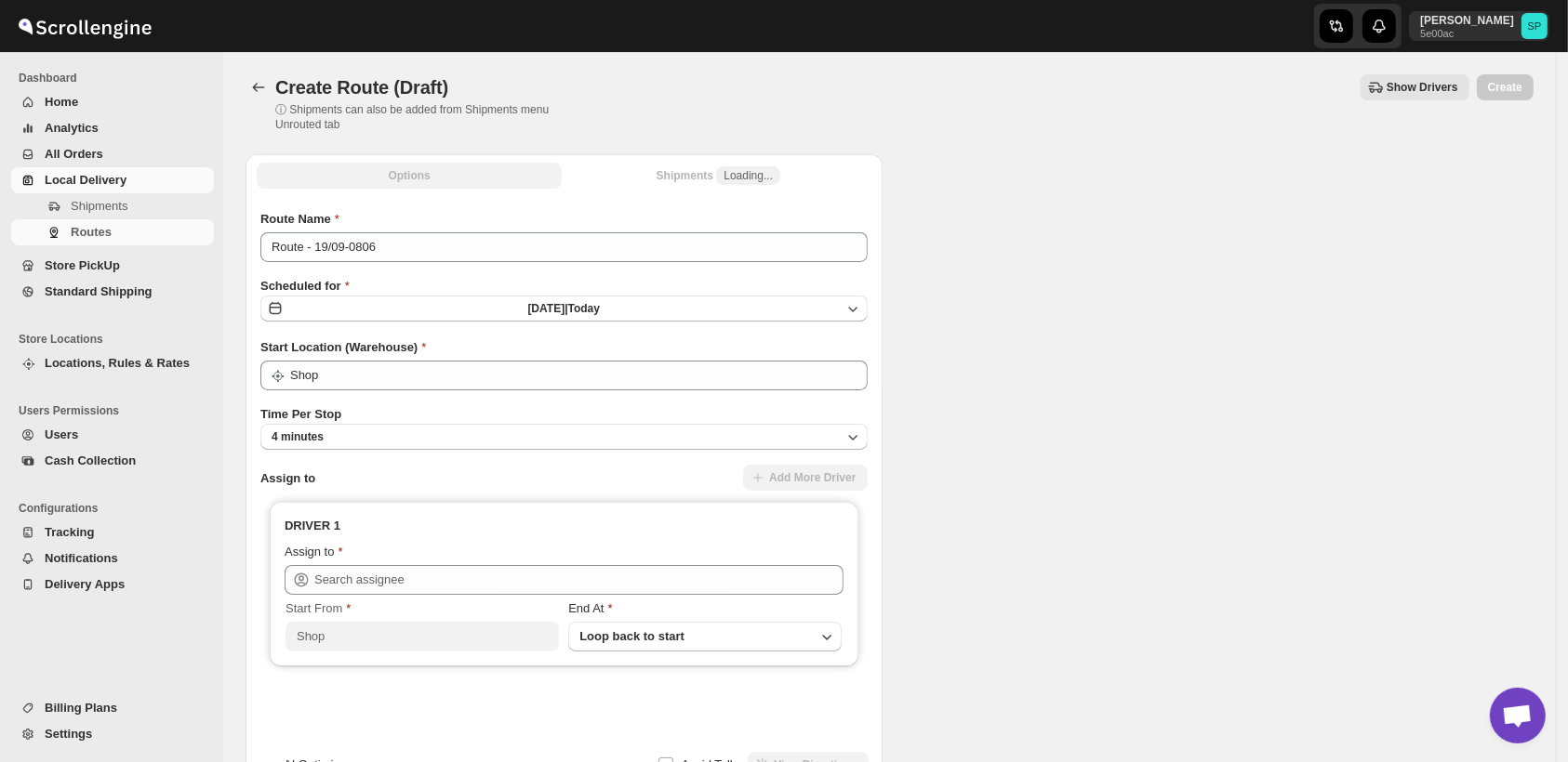
type input "Shop"
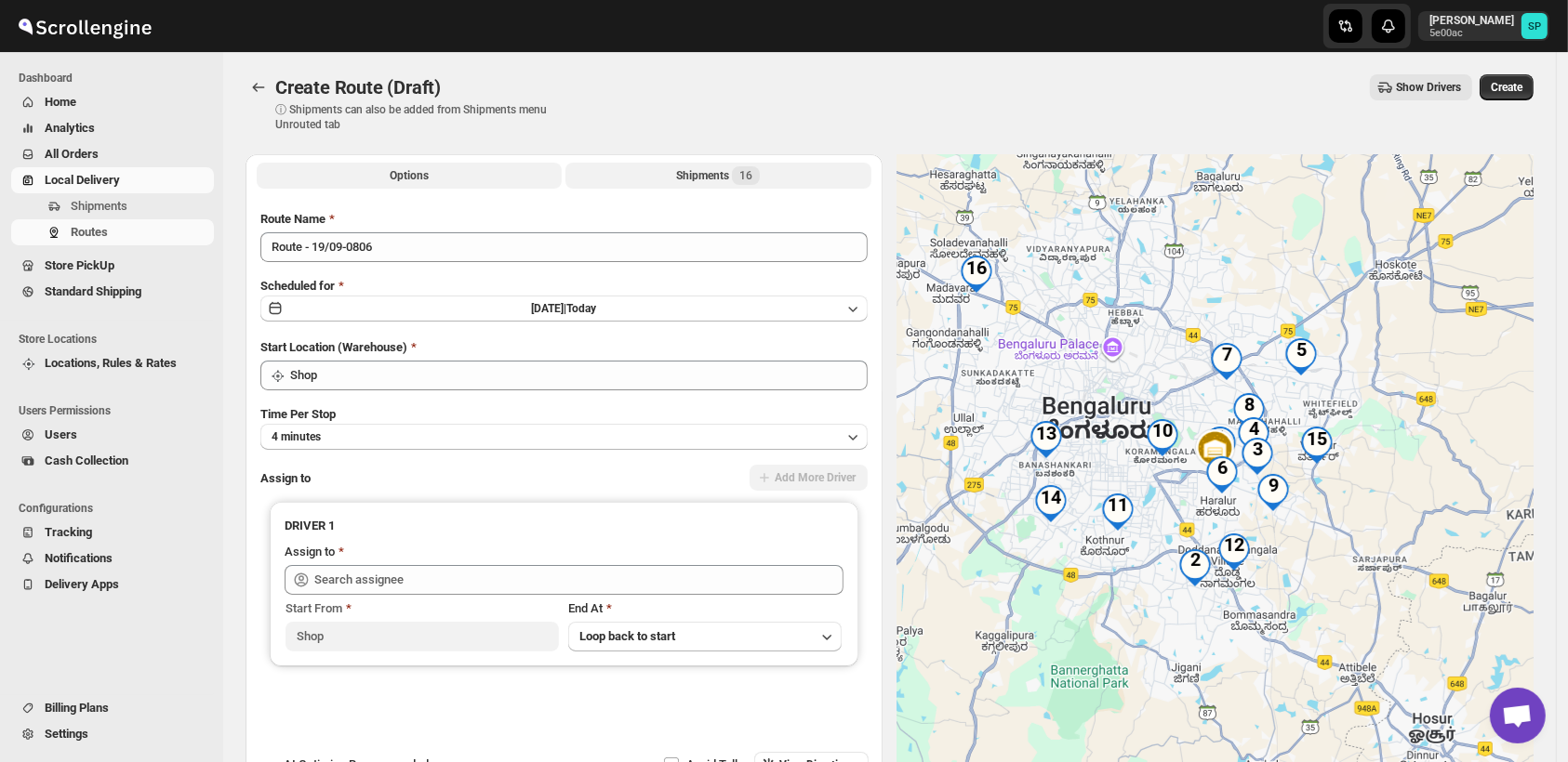
click at [725, 175] on div "Shipments 16" at bounding box center [717, 175] width 84 height 19
